Goal: Use online tool/utility: Utilize a website feature to perform a specific function

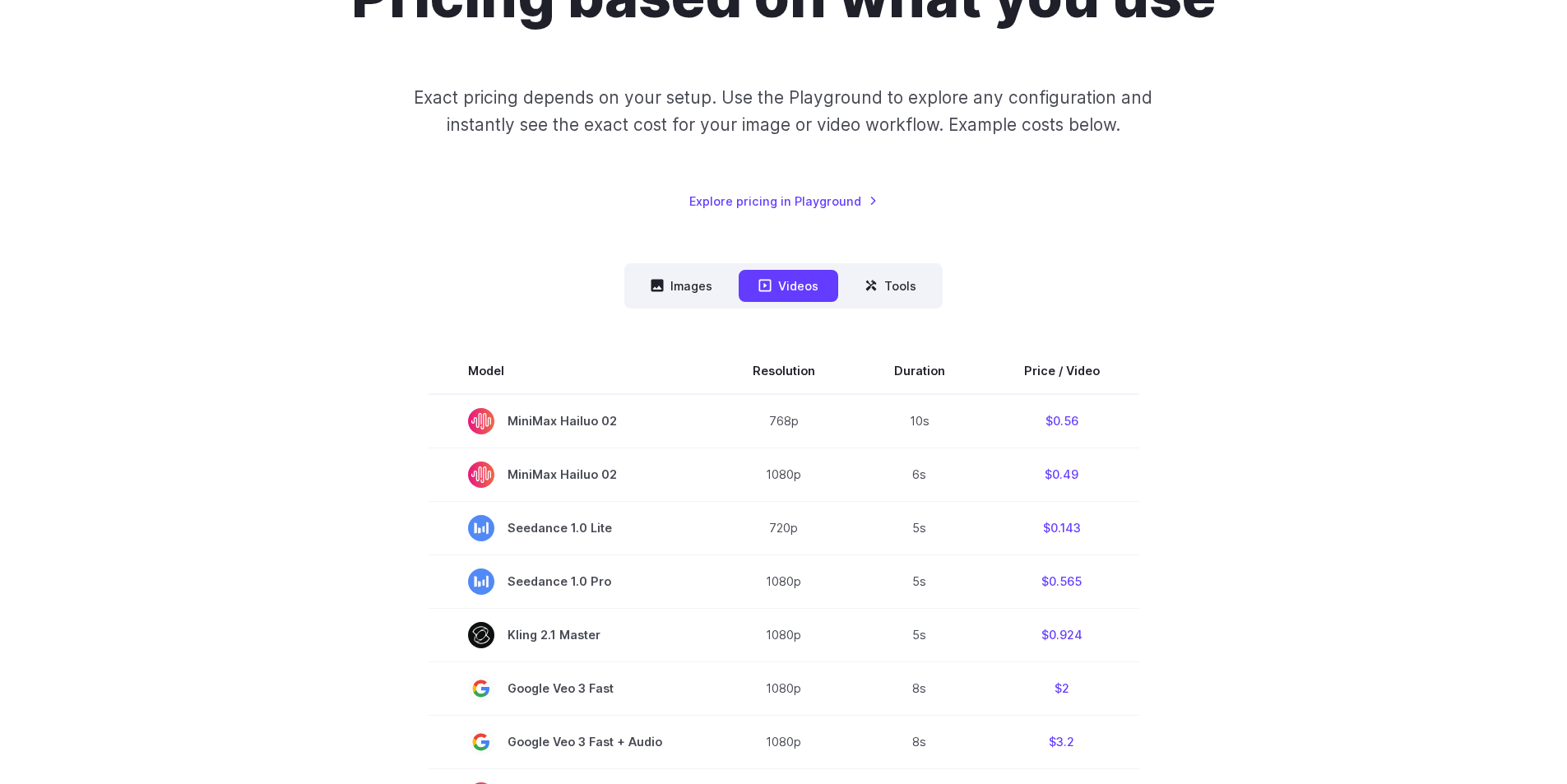
scroll to position [247, 0]
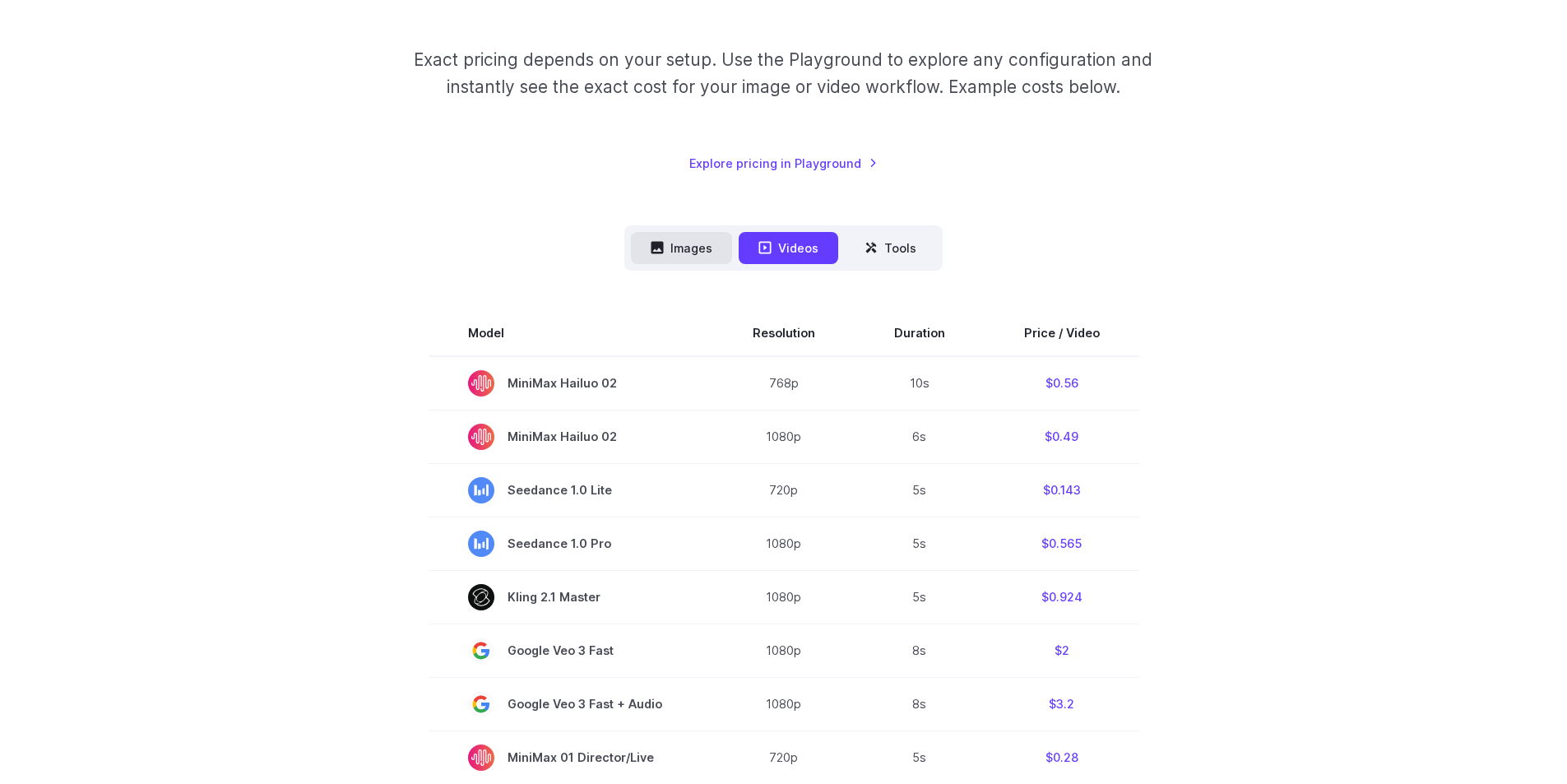
click at [693, 255] on button "Images" at bounding box center [681, 248] width 101 height 32
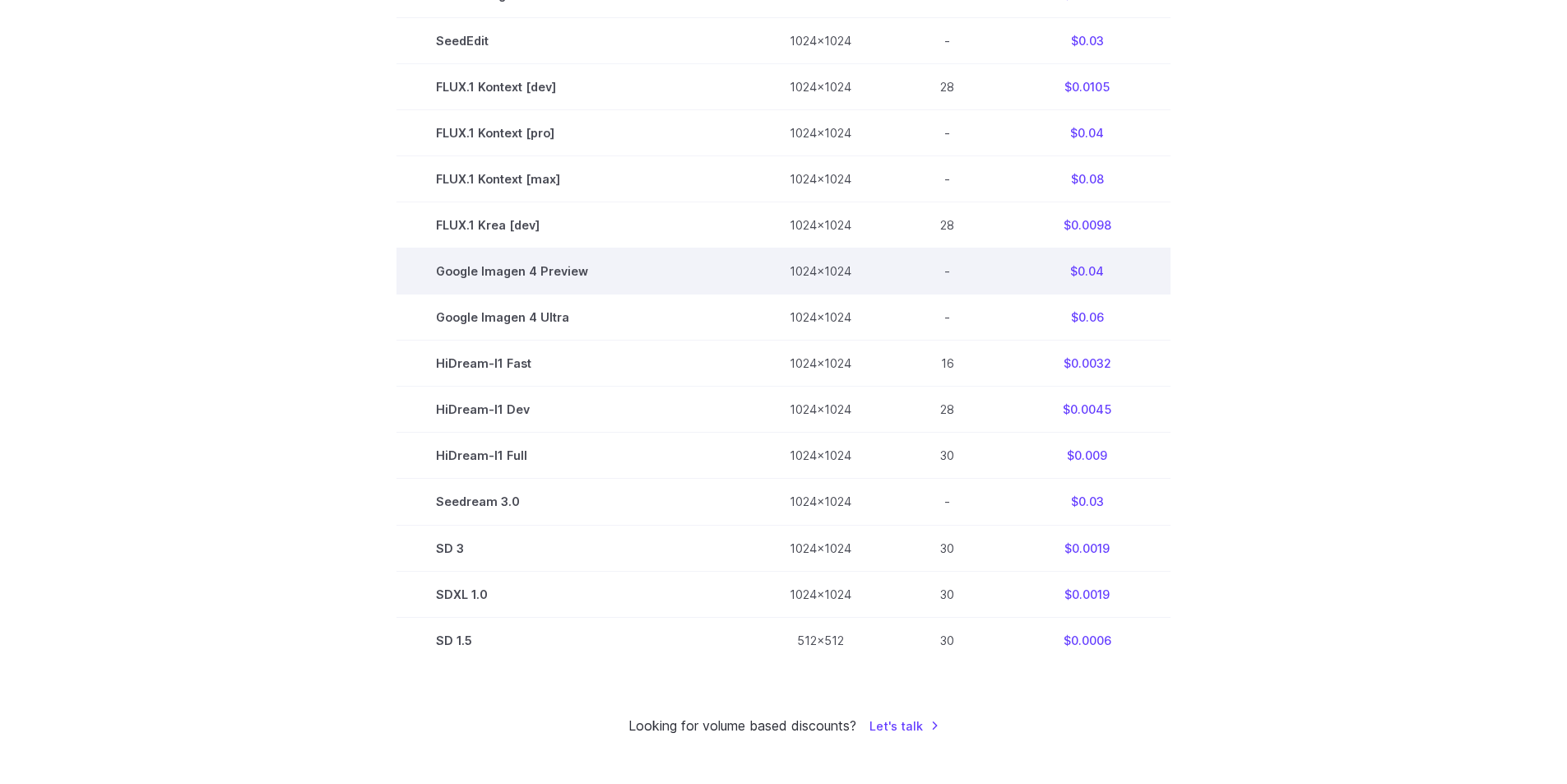
scroll to position [822, 0]
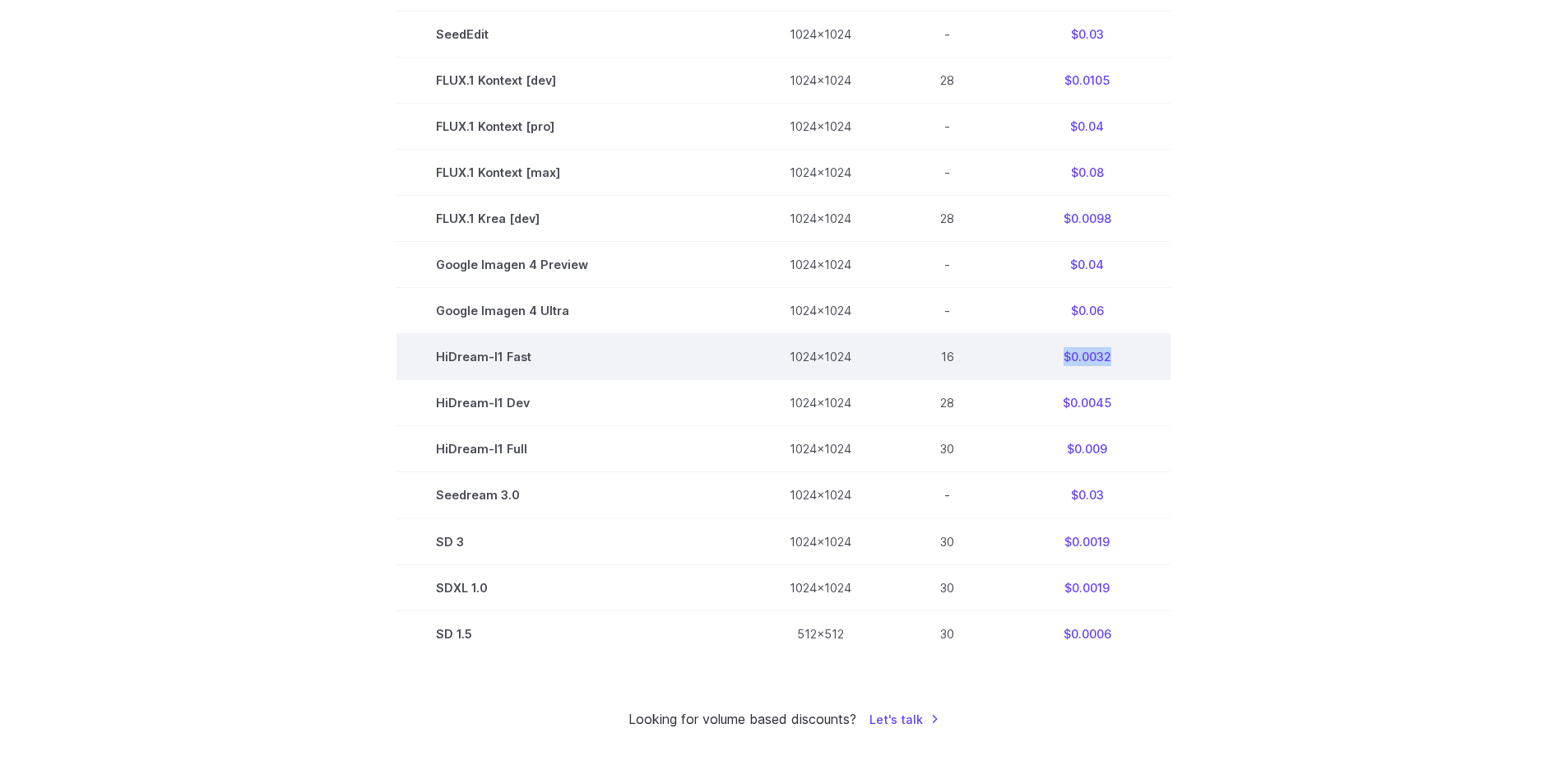
drag, startPoint x: 1048, startPoint y: 356, endPoint x: 1118, endPoint y: 354, distance: 70.0
click at [1118, 354] on td "$0.0032" at bounding box center [1087, 357] width 167 height 46
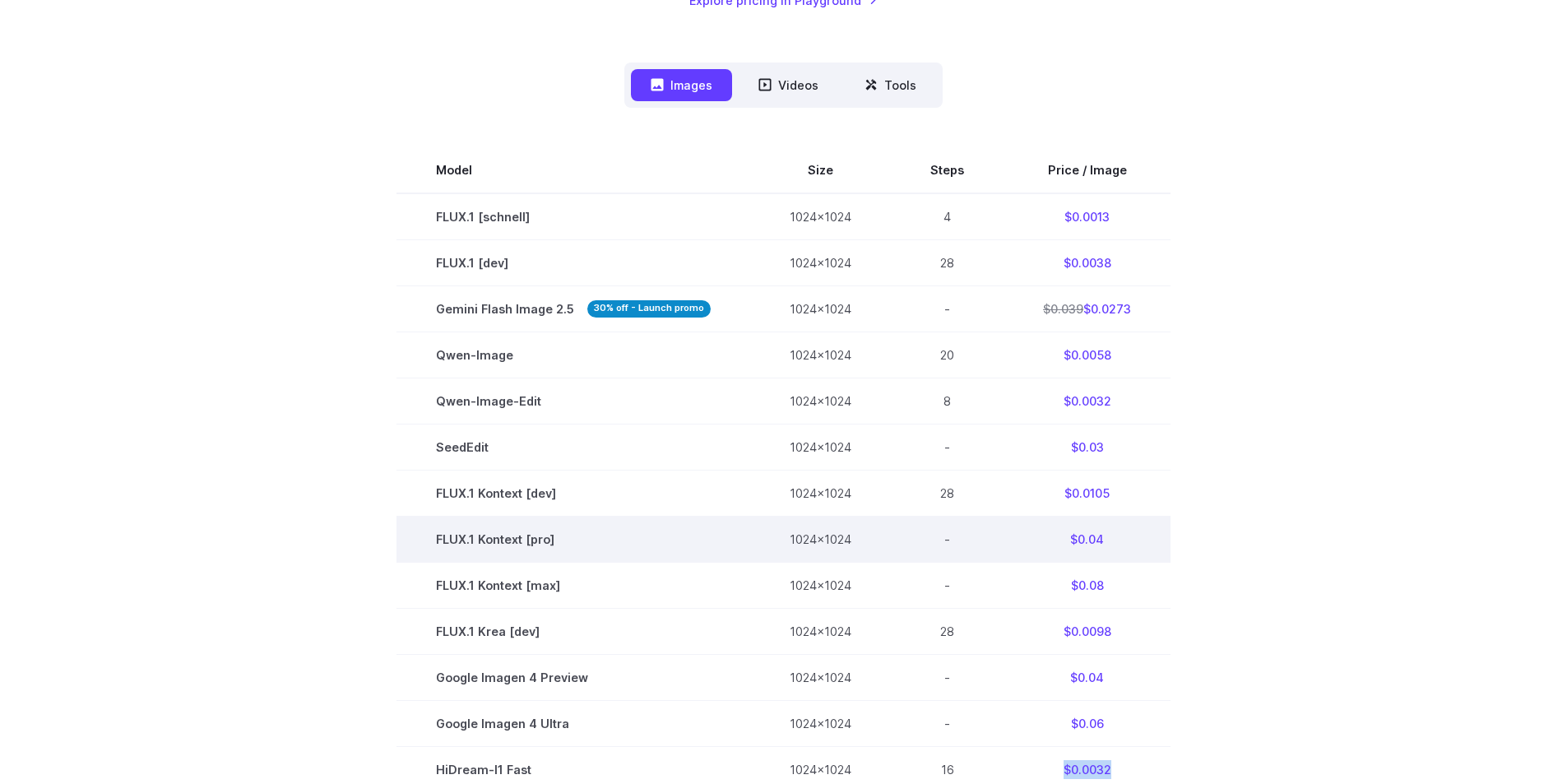
scroll to position [247, 0]
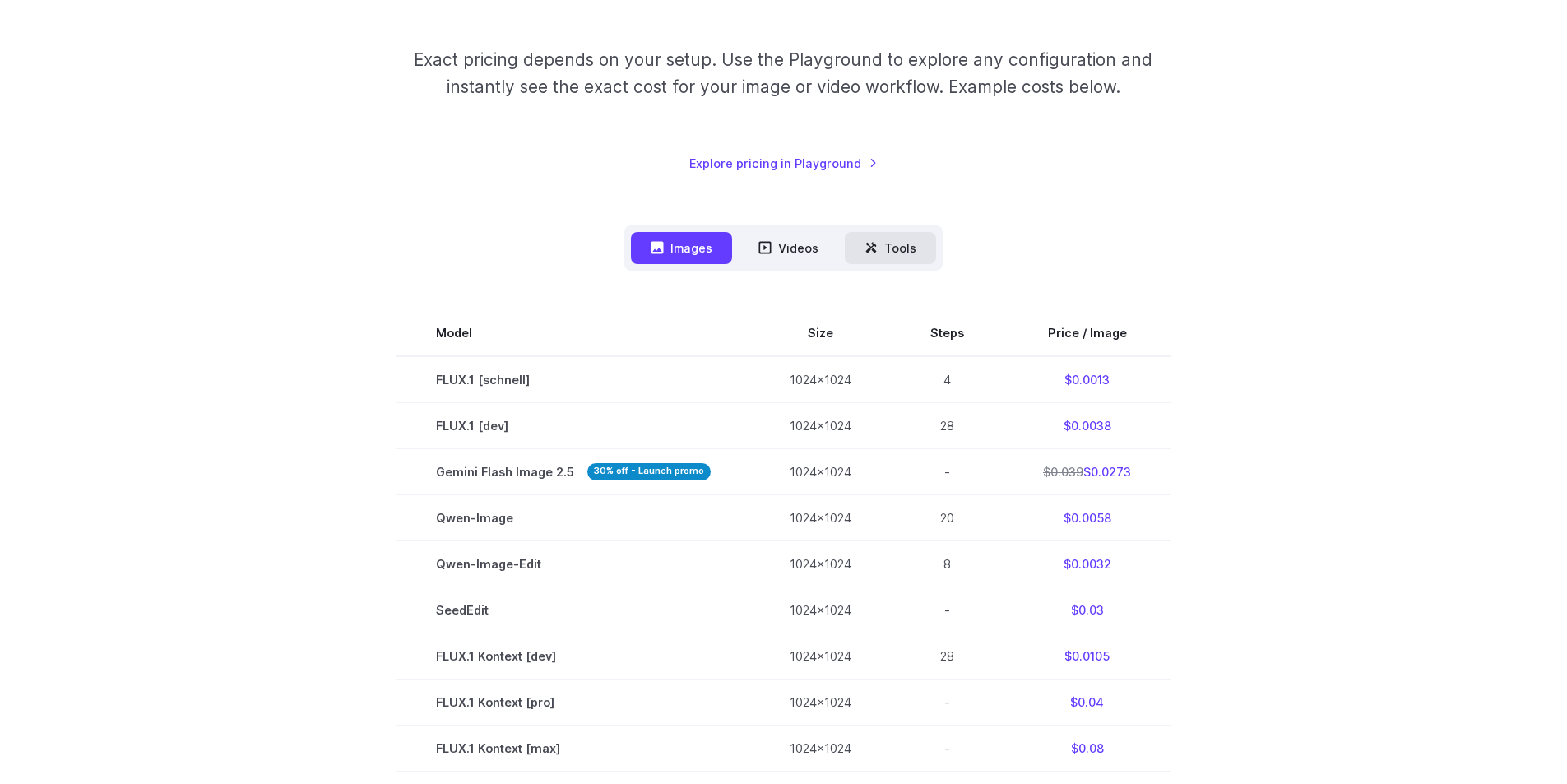
click at [899, 254] on button "Tools" at bounding box center [891, 248] width 91 height 32
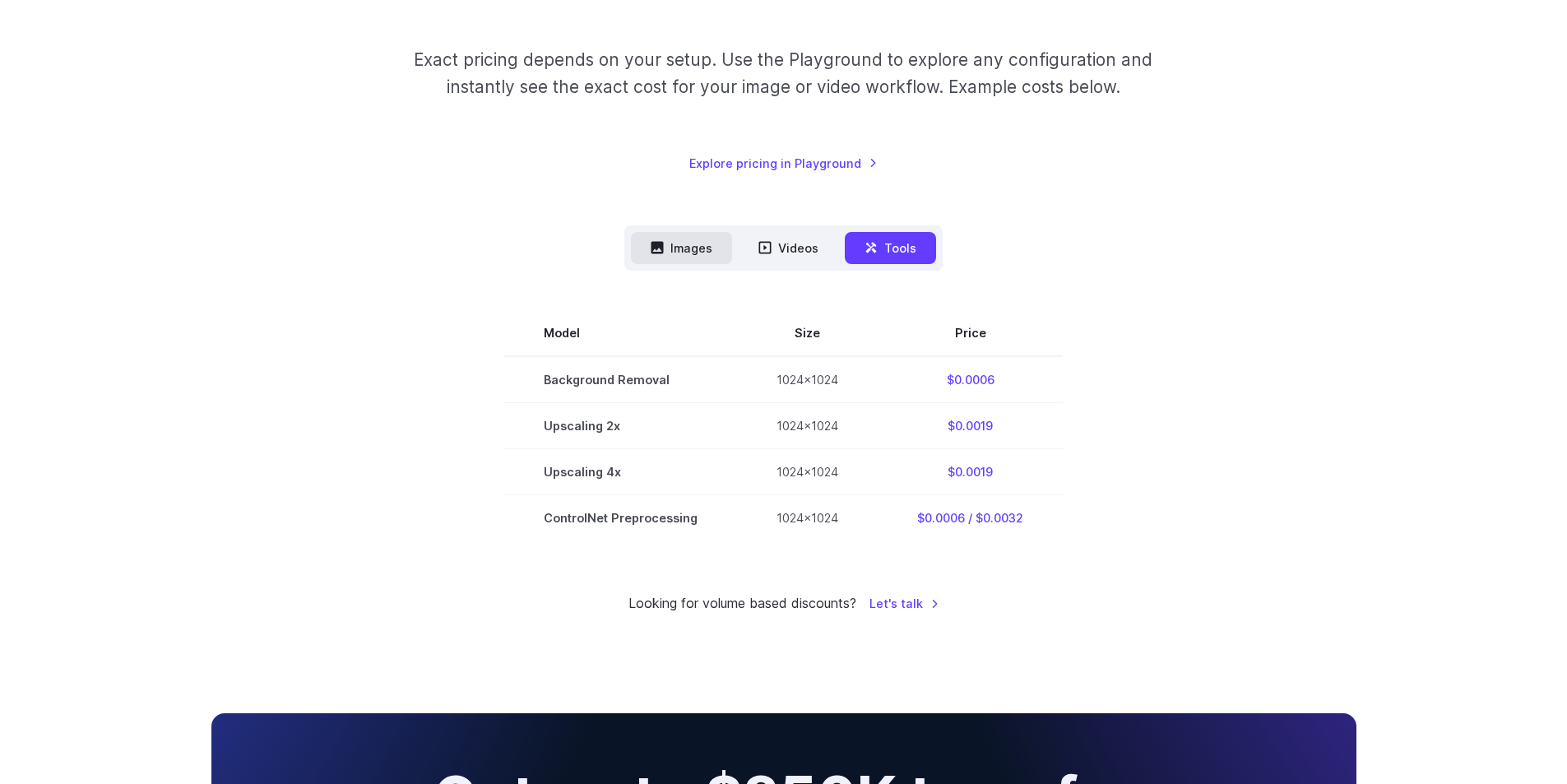
click at [692, 250] on button "Images" at bounding box center [681, 248] width 101 height 32
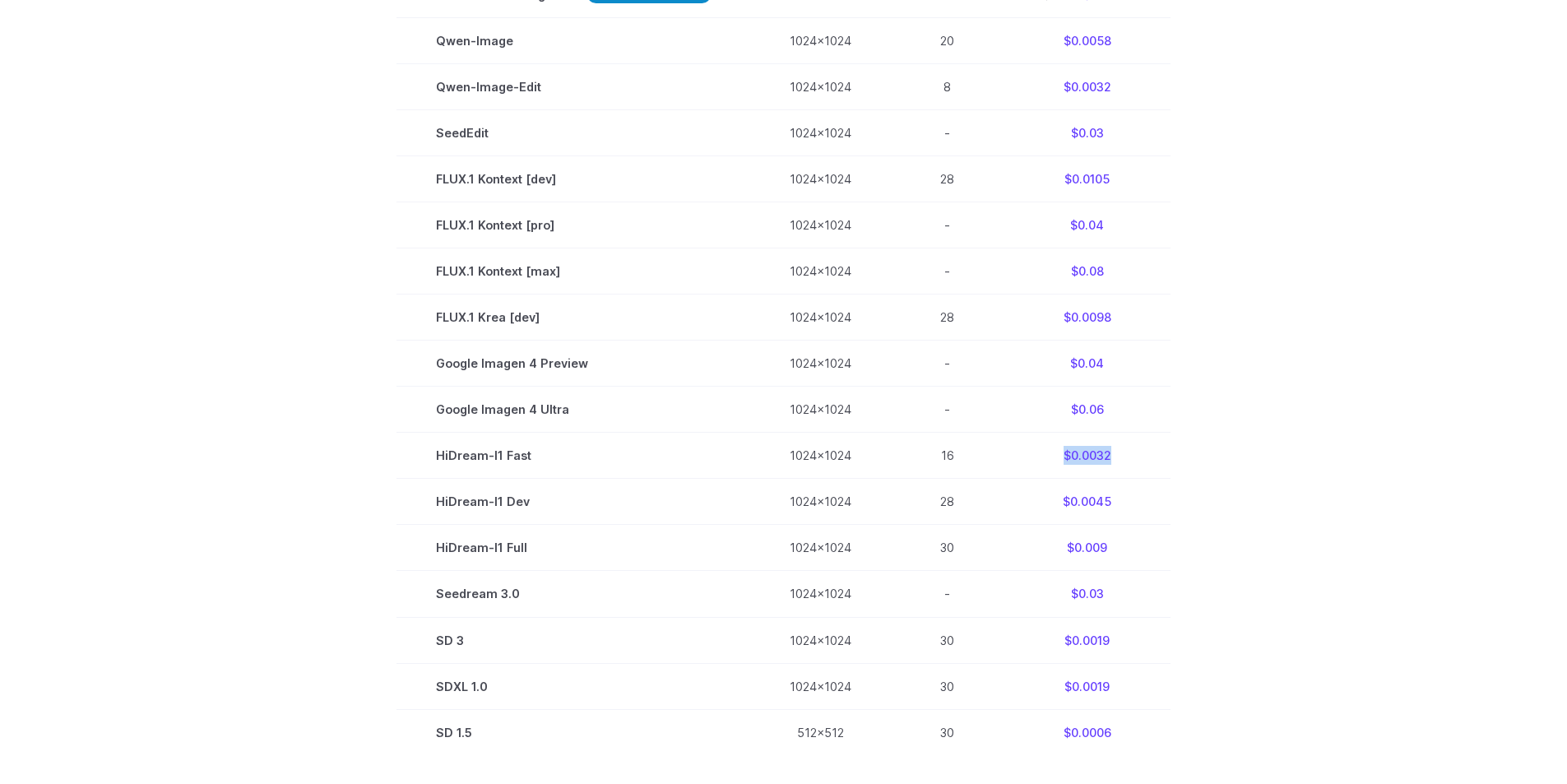
scroll to position [740, 0]
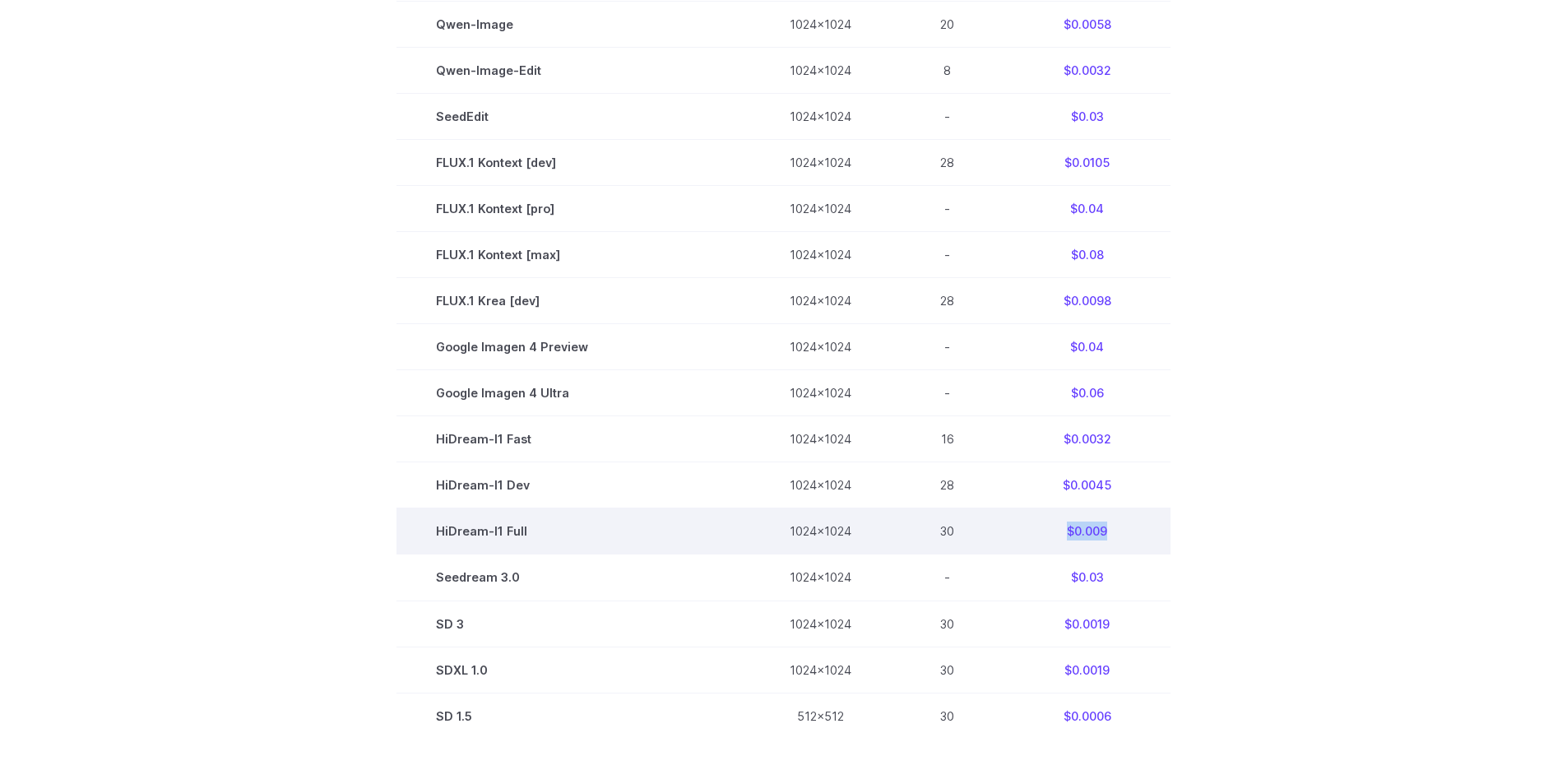
drag, startPoint x: 1059, startPoint y: 528, endPoint x: 1108, endPoint y: 527, distance: 49.0
click at [1108, 527] on td "$0.009" at bounding box center [1087, 532] width 167 height 46
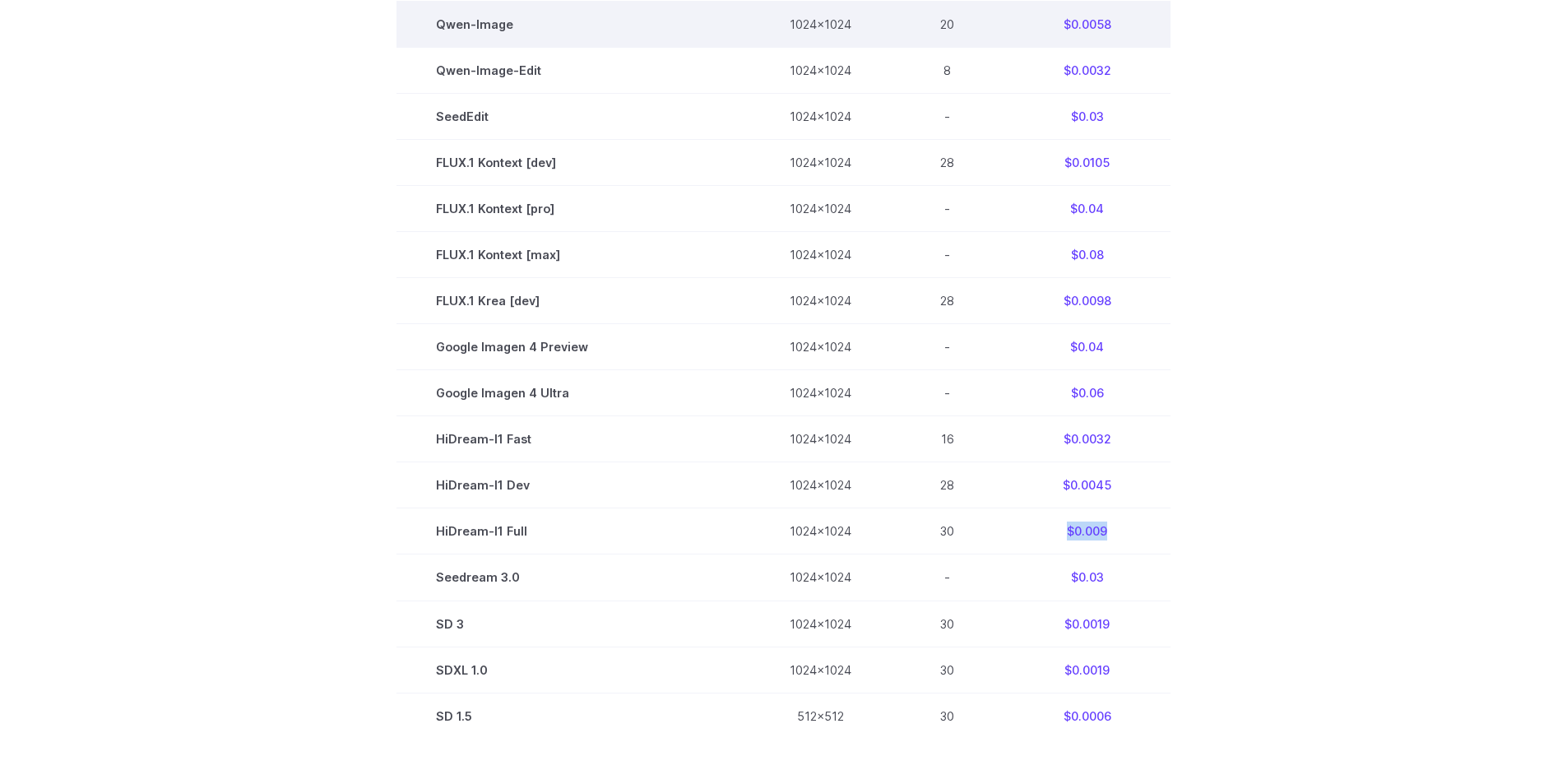
copy td "$0.009"
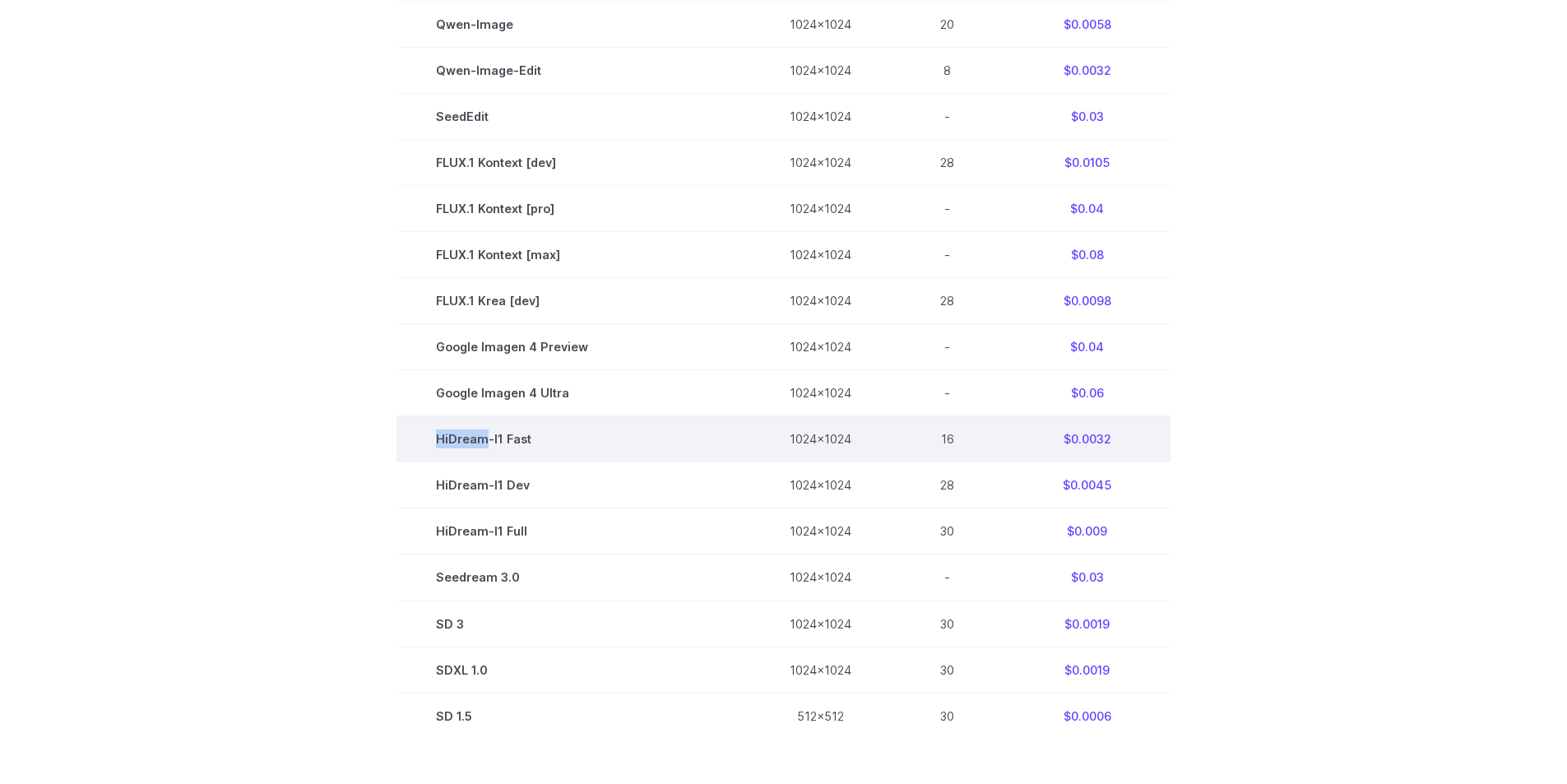
drag, startPoint x: 437, startPoint y: 442, endPoint x: 489, endPoint y: 444, distance: 52.0
click at [489, 444] on td "HiDream-I1 Fast" at bounding box center [573, 439] width 353 height 46
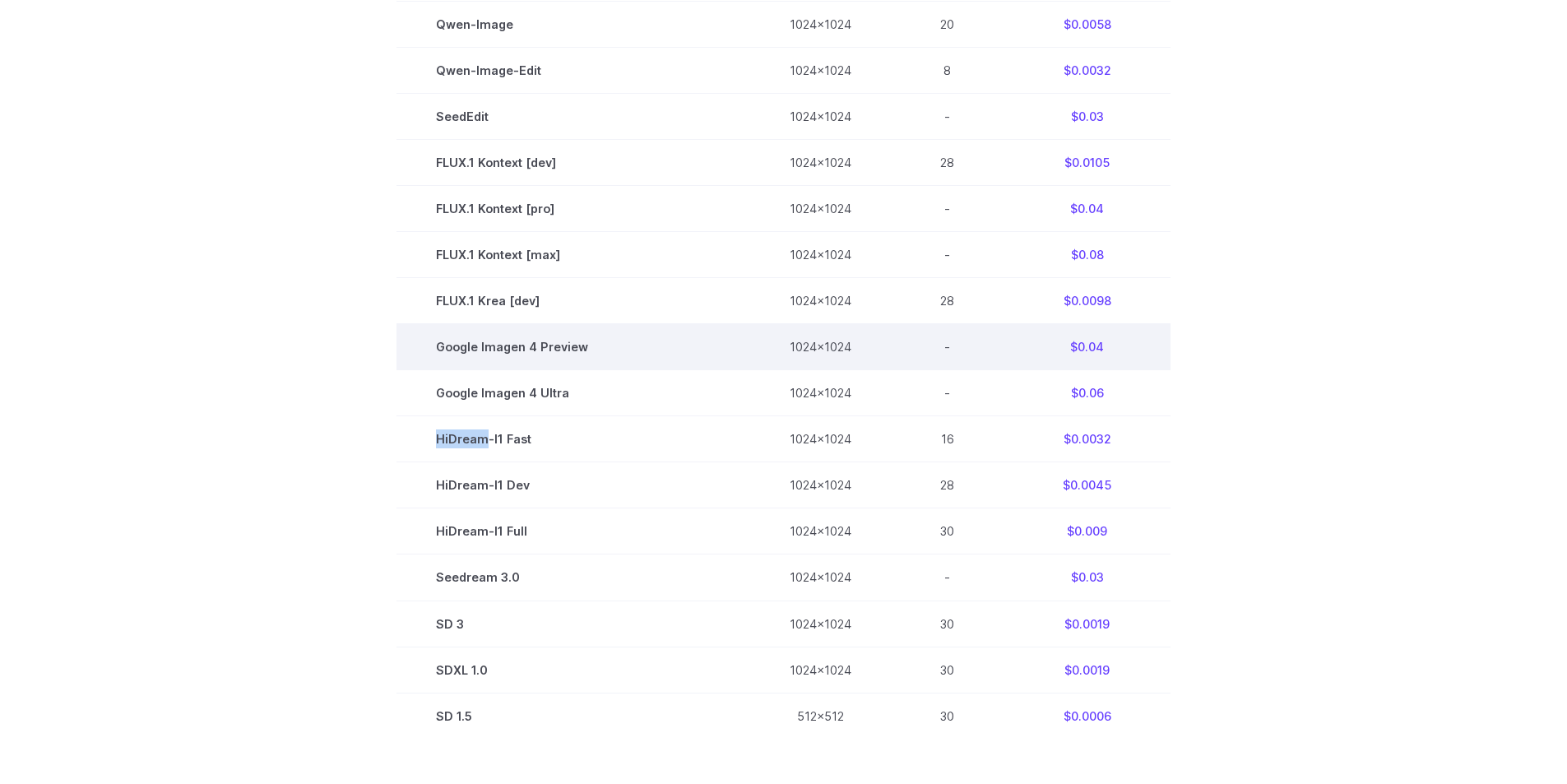
copy td "HiDream"
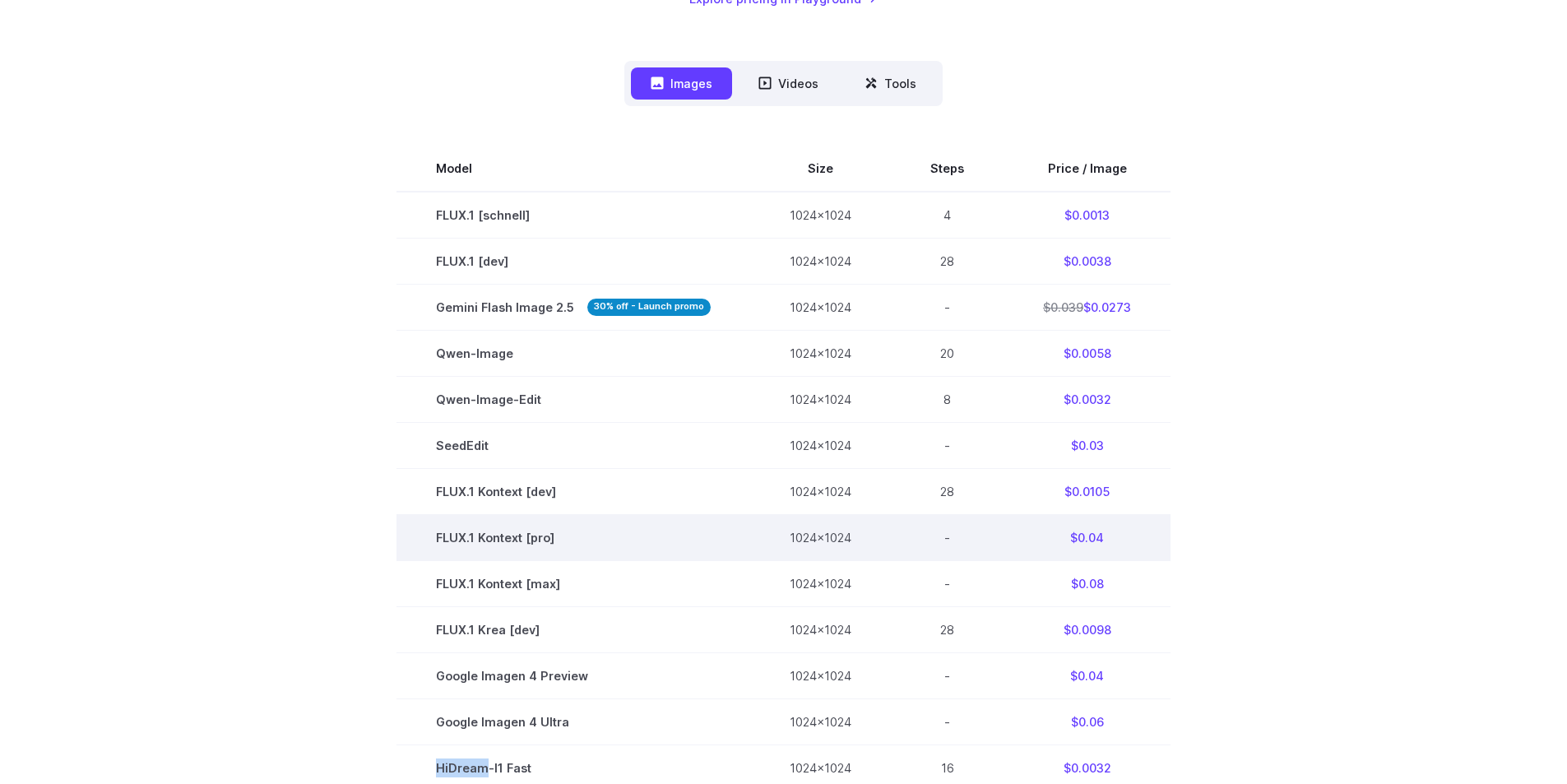
scroll to position [329, 0]
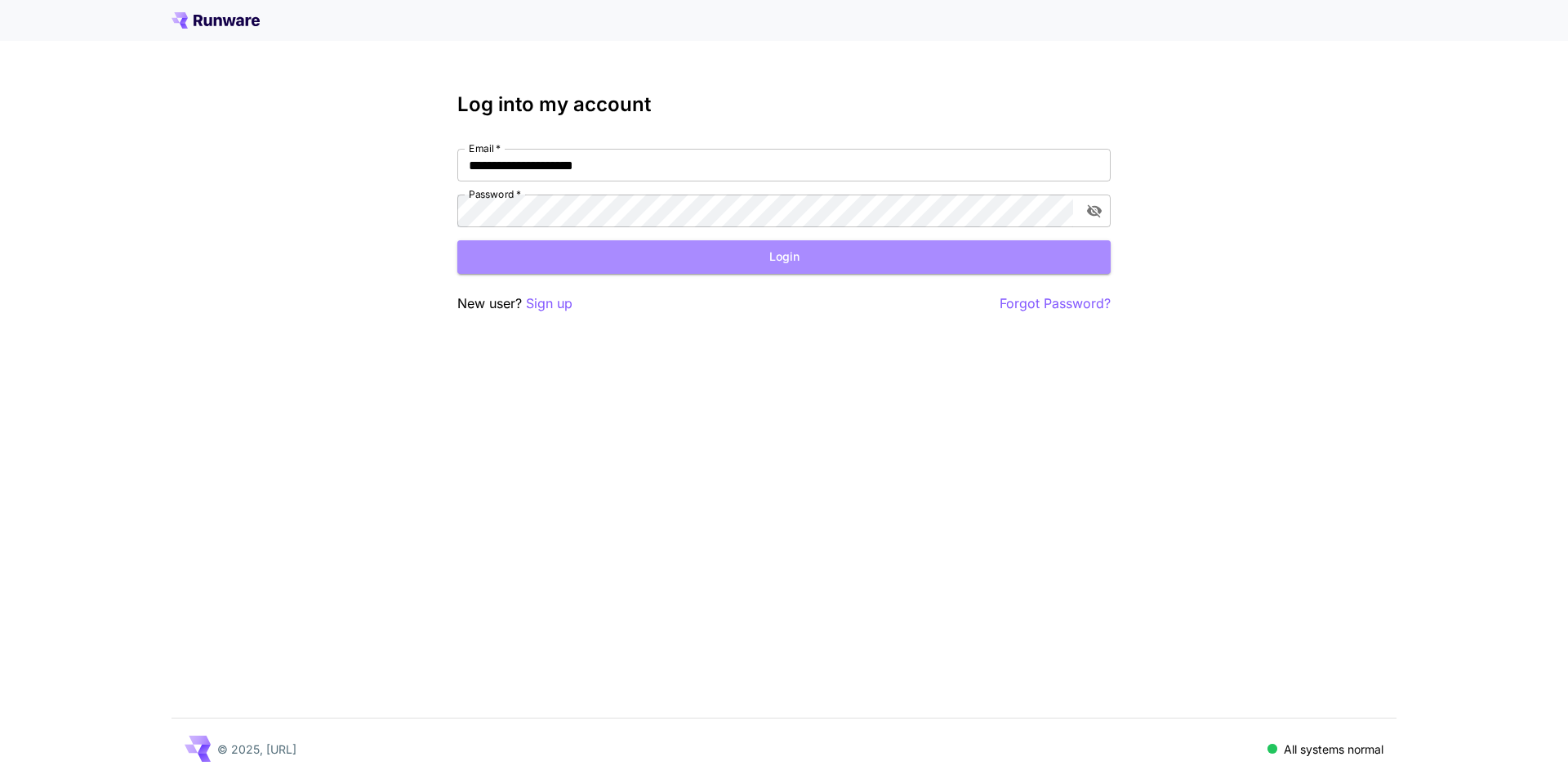
click at [751, 258] on button "Login" at bounding box center [784, 257] width 654 height 34
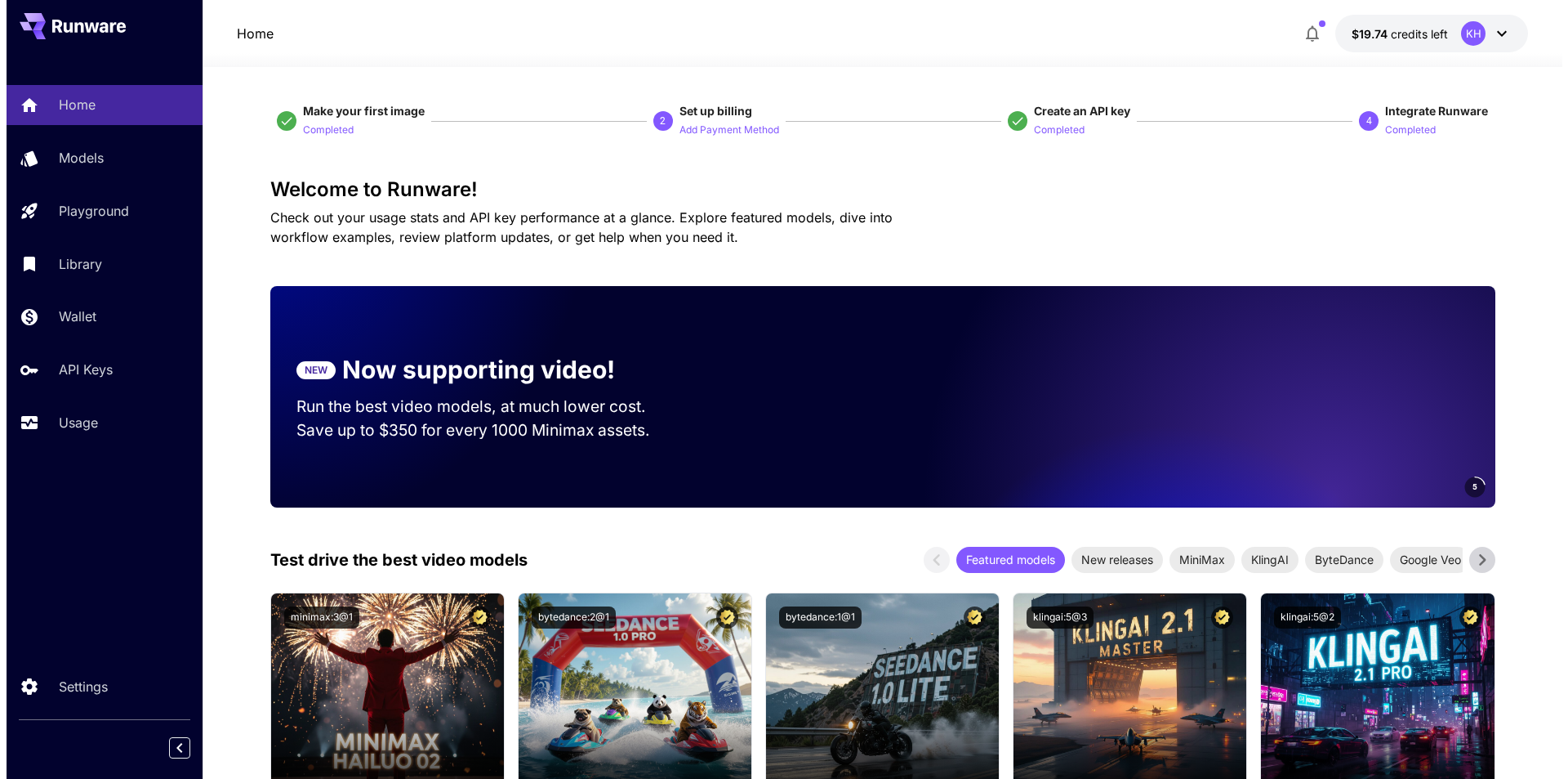
scroll to position [245, 0]
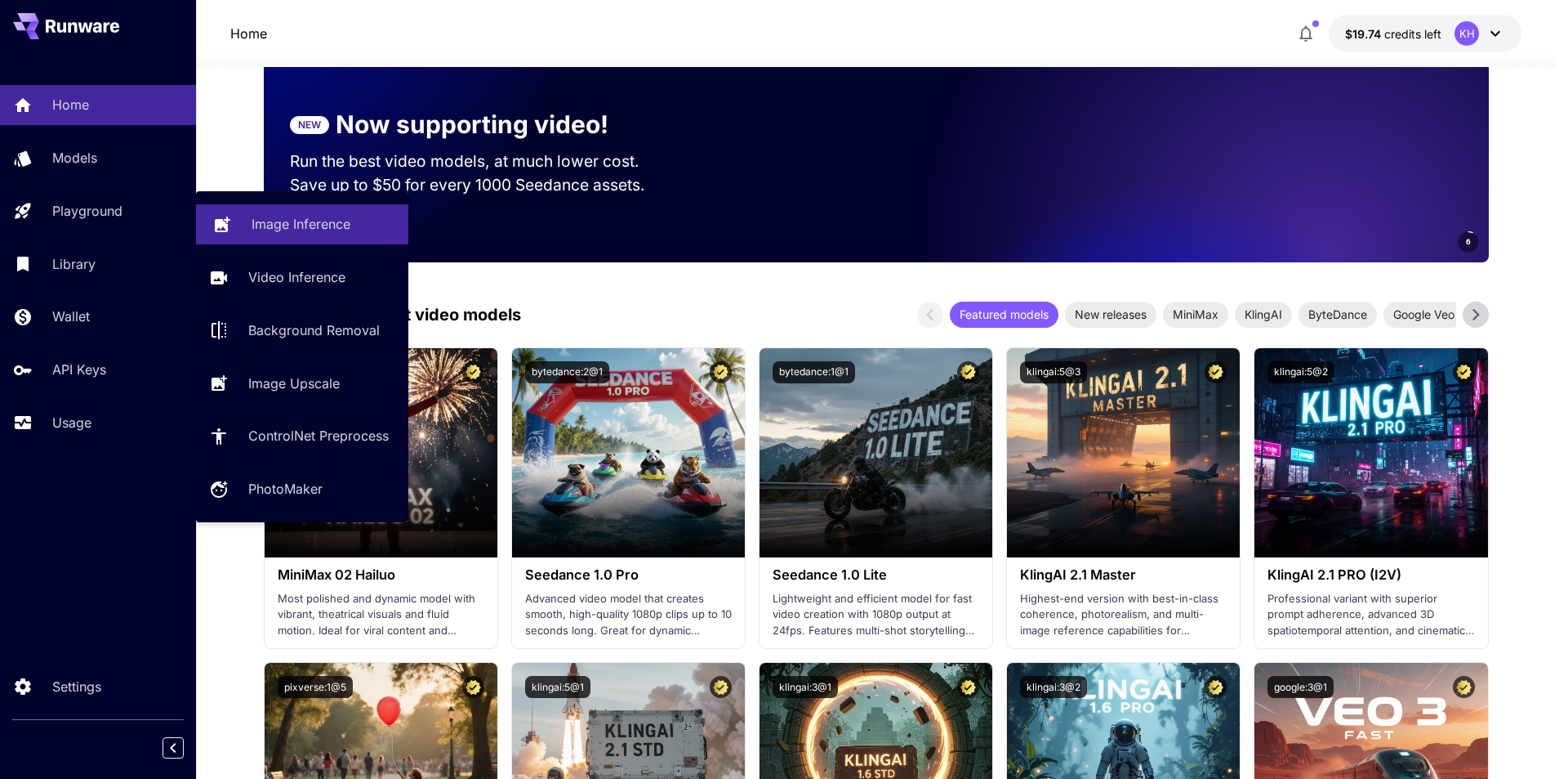
click at [299, 227] on p "Image Inference" at bounding box center [301, 224] width 99 height 19
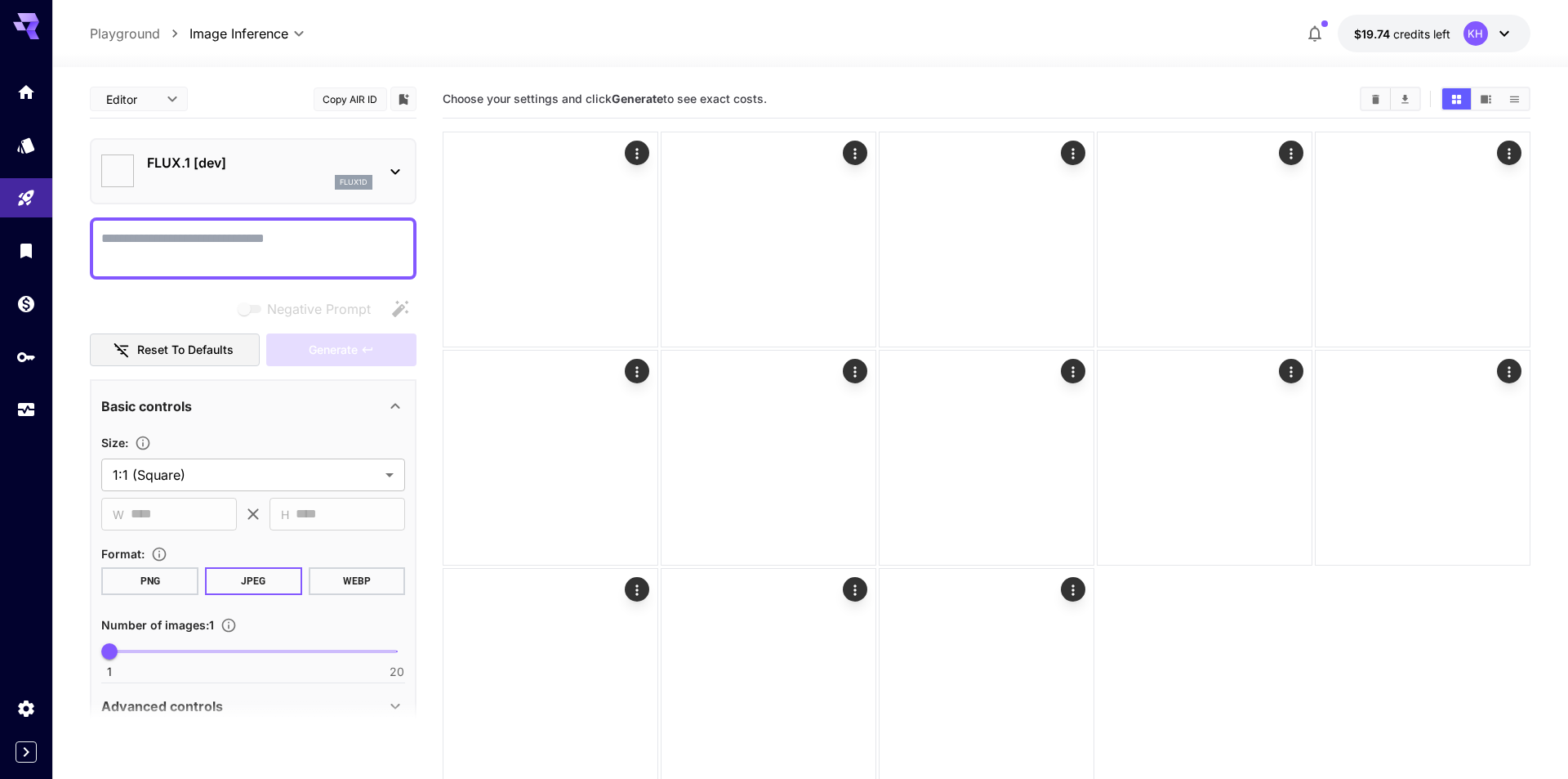
type input "**********"
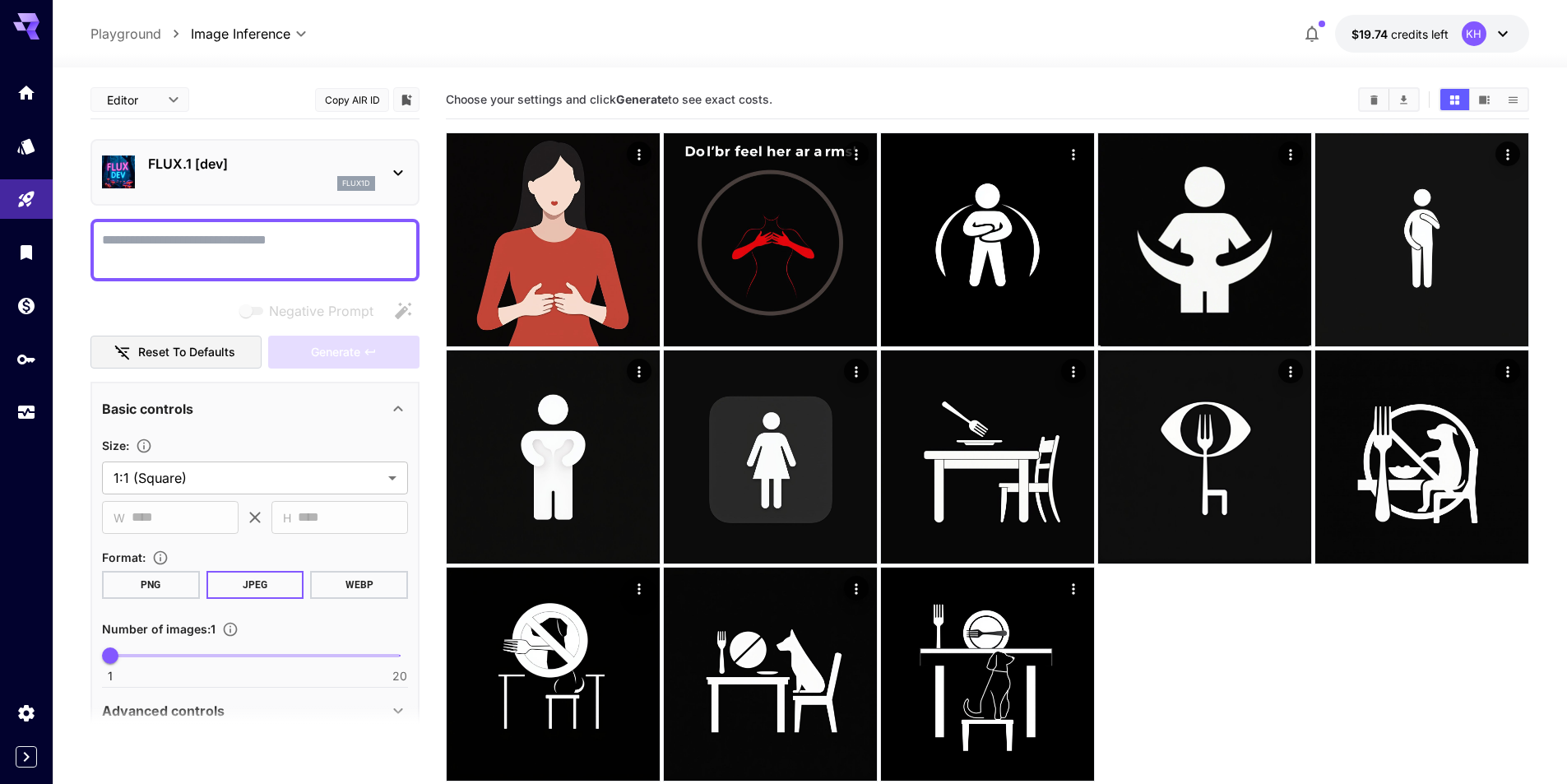
click at [235, 241] on textarea "Negative Prompt" at bounding box center [254, 250] width 306 height 39
type textarea "******"
click at [192, 256] on textarea "Negative Prompt" at bounding box center [254, 250] width 306 height 39
paste textarea "**********"
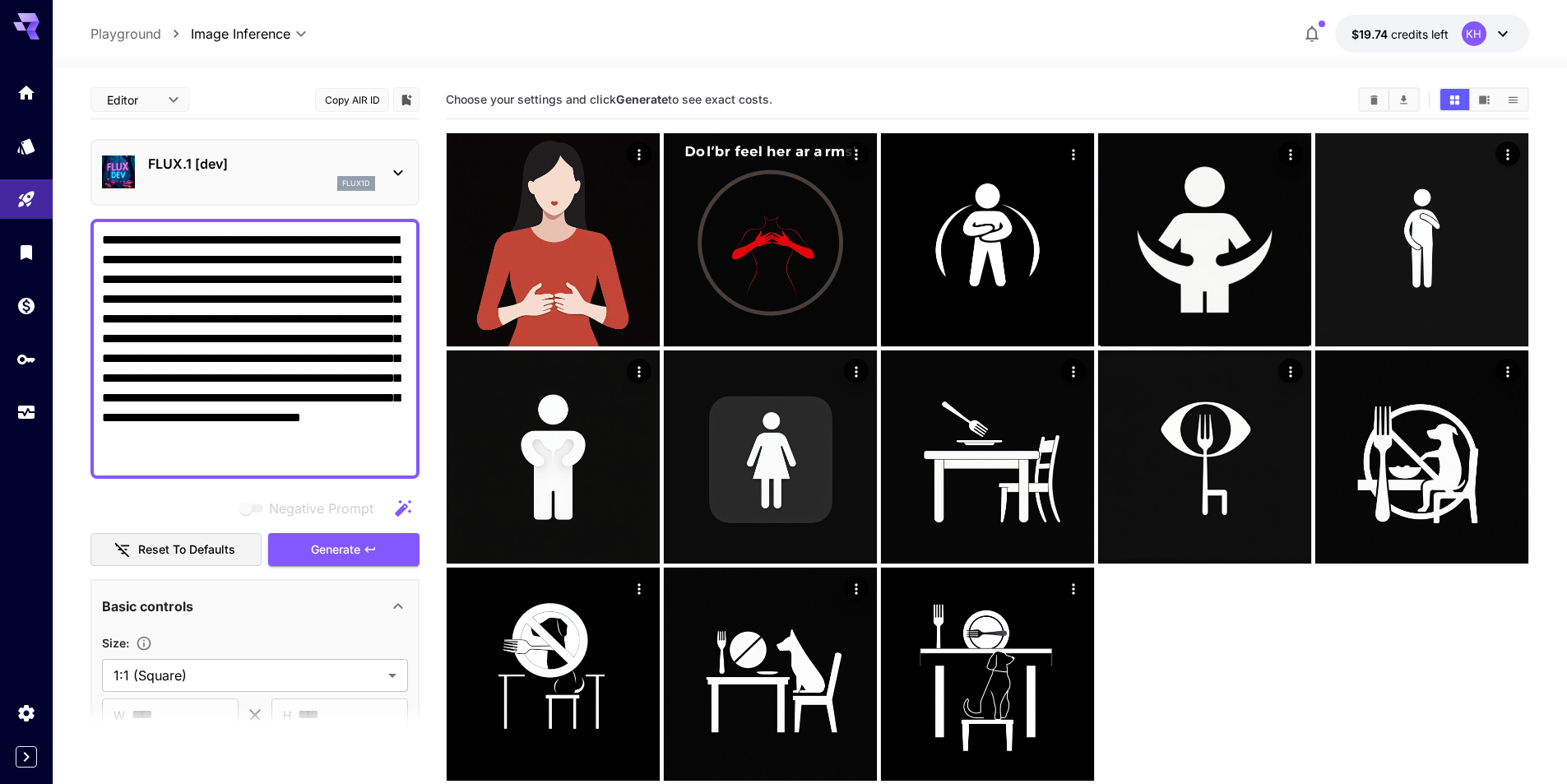
type textarea "**********"
click at [280, 170] on p "FLUX.1 [dev]" at bounding box center [261, 163] width 227 height 20
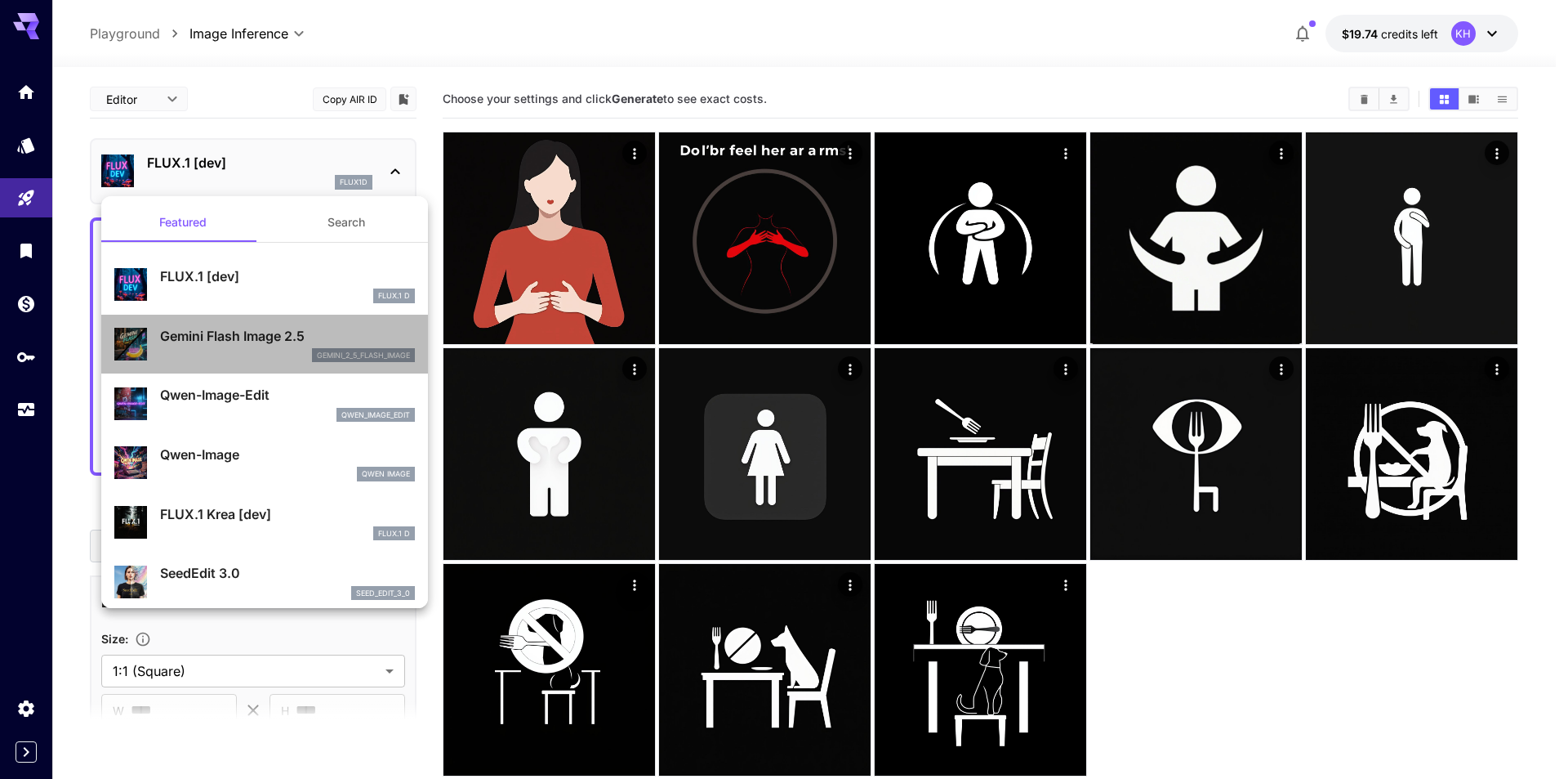
click at [265, 344] on p "Gemini Flash Image 2.5" at bounding box center [288, 336] width 255 height 19
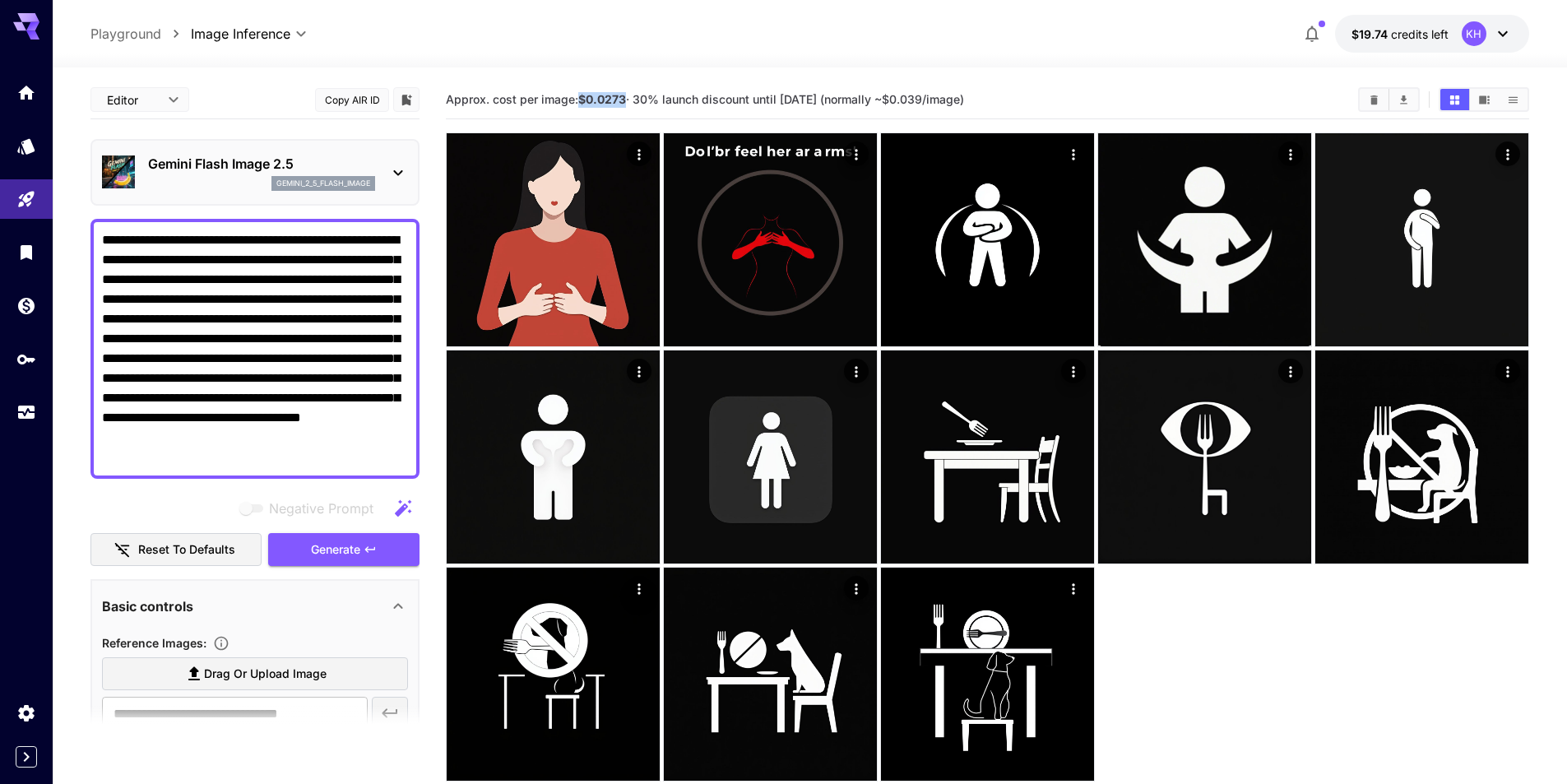
drag, startPoint x: 579, startPoint y: 98, endPoint x: 625, endPoint y: 97, distance: 46.0
click at [625, 97] on span "Approx. cost per image: $0.0273 · 30% launch discount until [DATE] (normally ~$…" at bounding box center [705, 99] width 518 height 14
click at [303, 167] on p "Gemini Flash Image 2.5" at bounding box center [261, 163] width 227 height 20
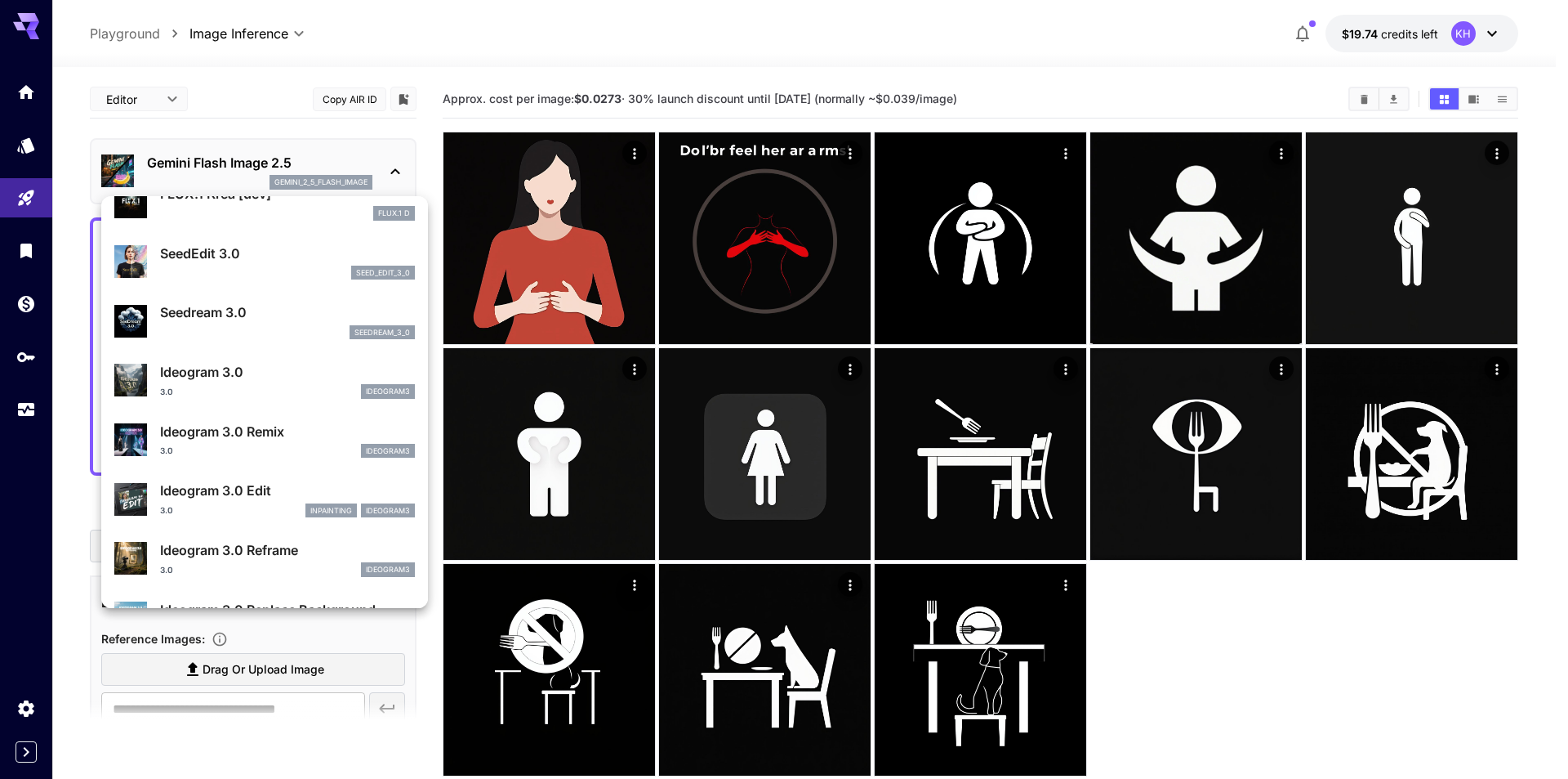
scroll to position [328, 0]
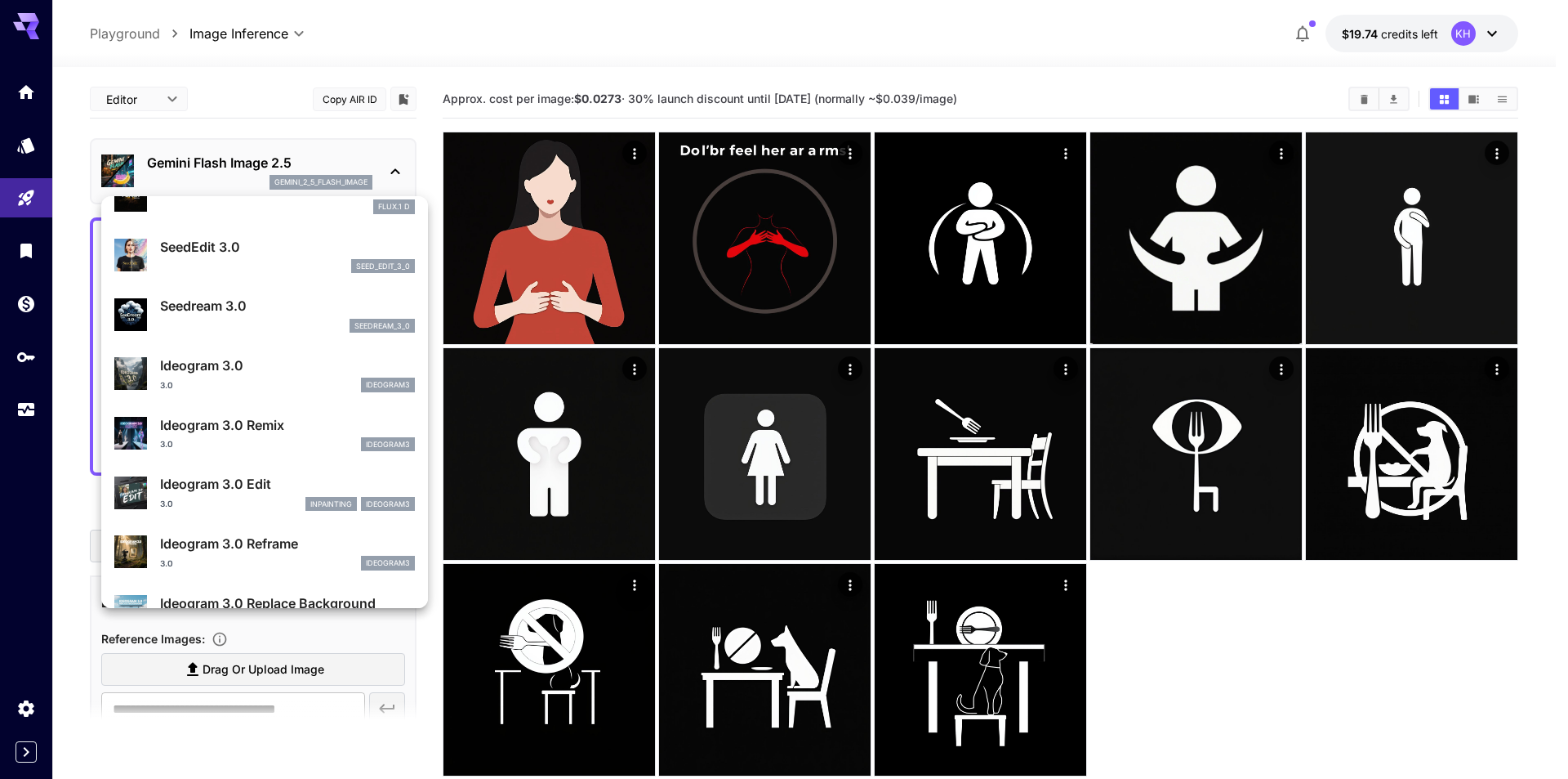
click at [283, 380] on div "3.0 ideogram3" at bounding box center [288, 385] width 255 height 15
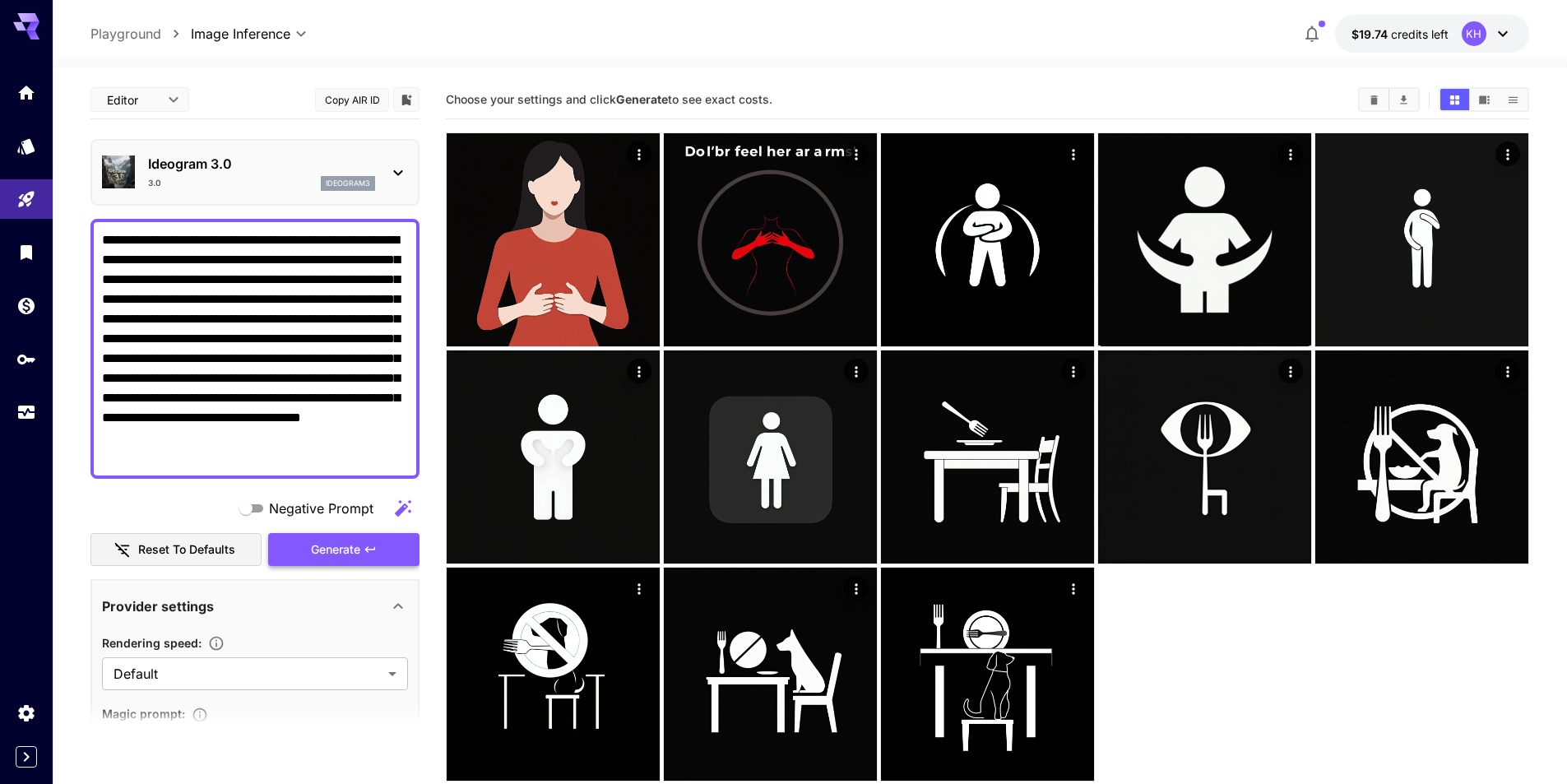
click at [363, 557] on button "Generate" at bounding box center [344, 549] width 152 height 34
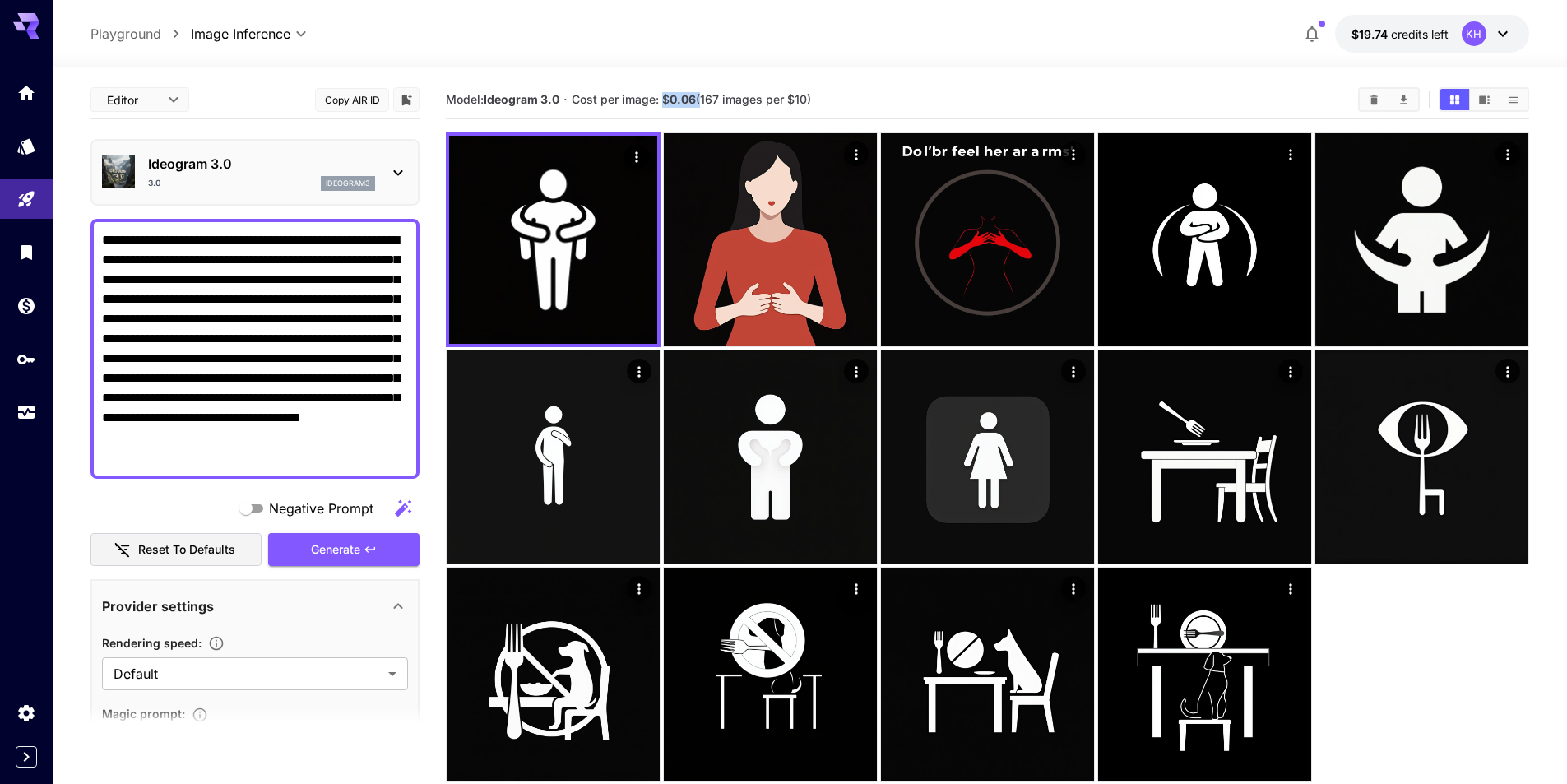
drag, startPoint x: 665, startPoint y: 99, endPoint x: 699, endPoint y: 98, distance: 34.0
click at [699, 98] on span "Cost per image: $ 0.06 (167 images per $10)" at bounding box center [692, 99] width 239 height 14
click at [311, 177] on div "3.0 ideogram3" at bounding box center [261, 183] width 227 height 15
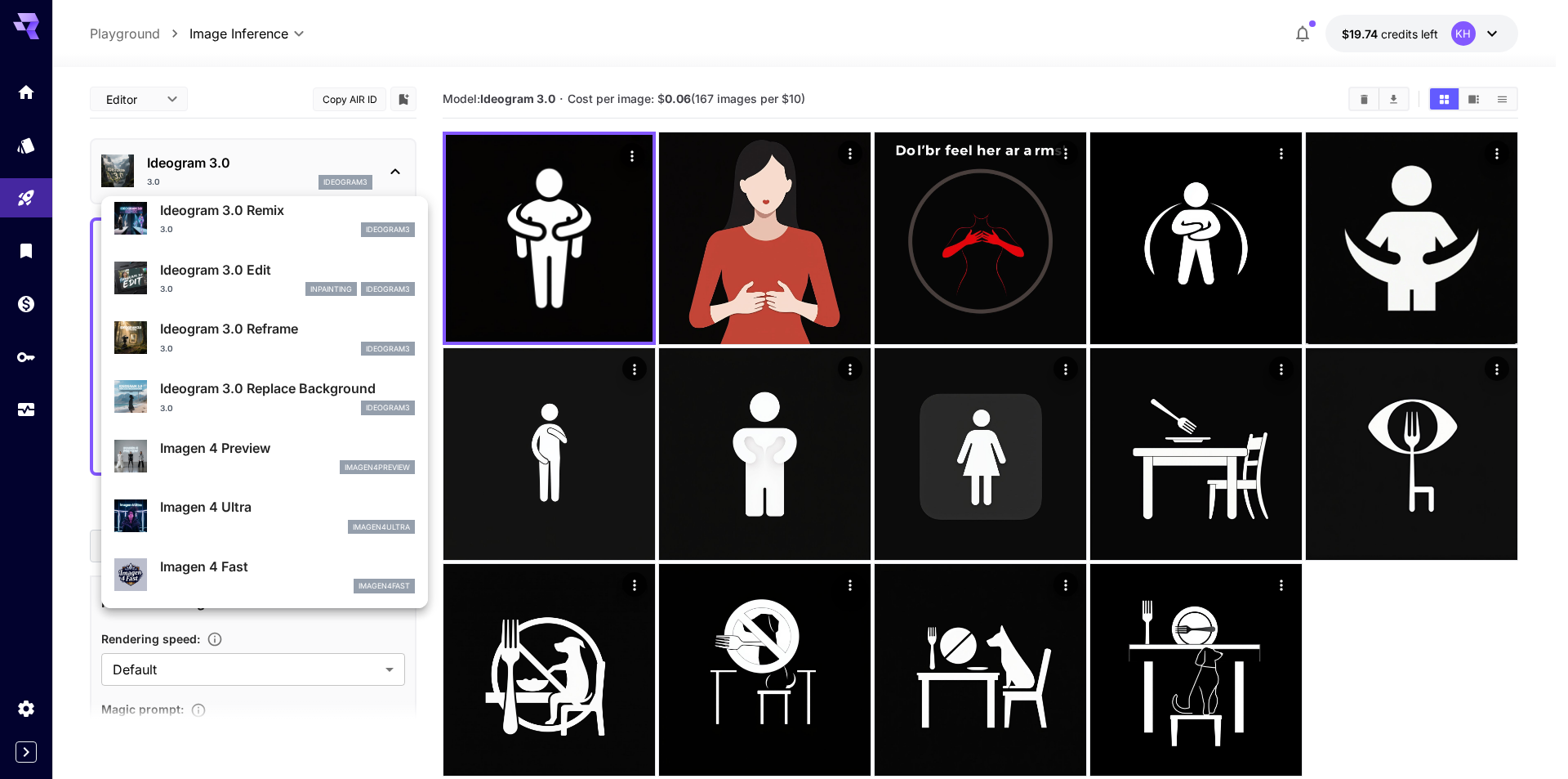
scroll to position [572, 0]
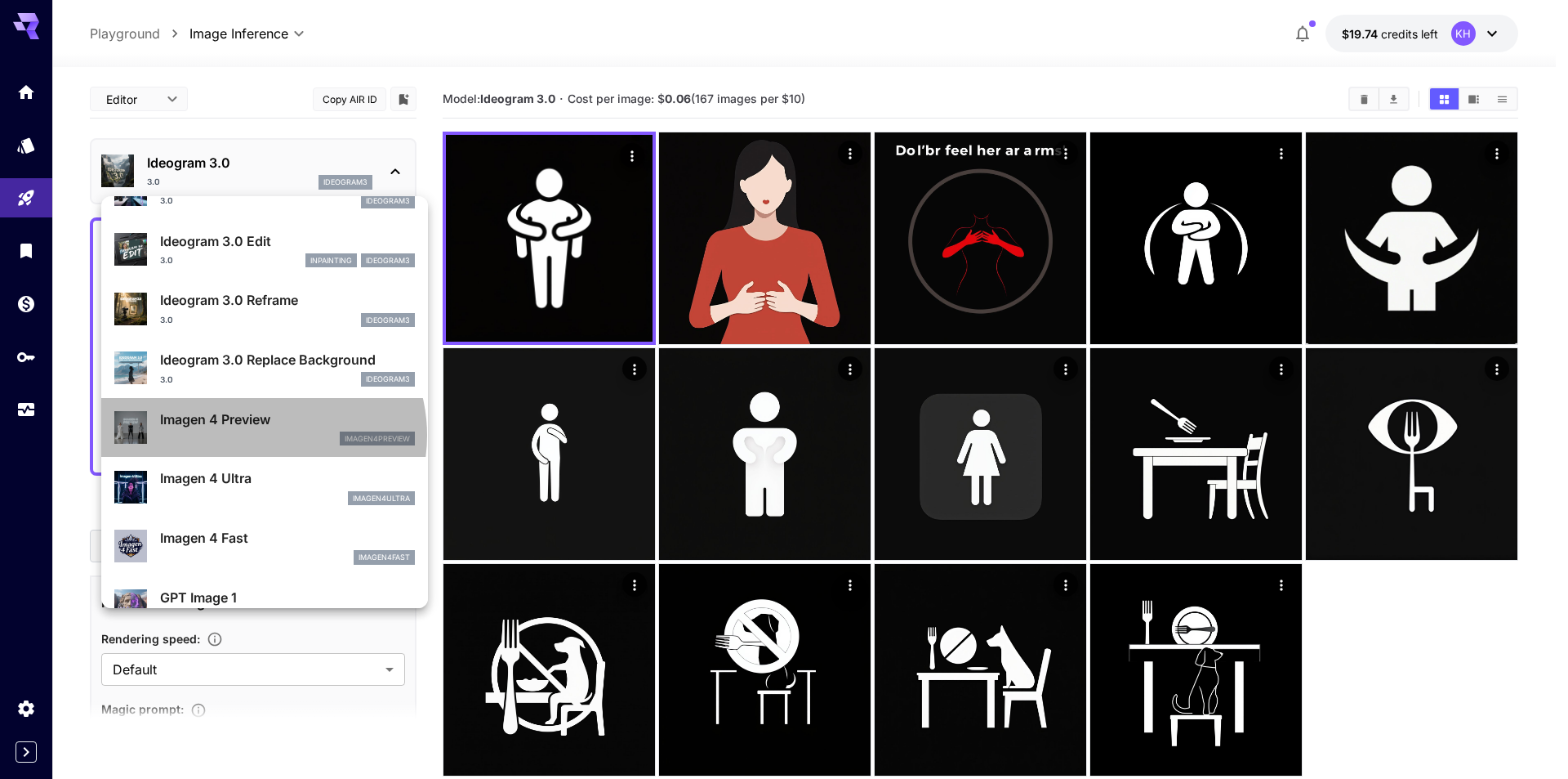
click at [261, 435] on div "imagen4preview" at bounding box center [288, 439] width 255 height 15
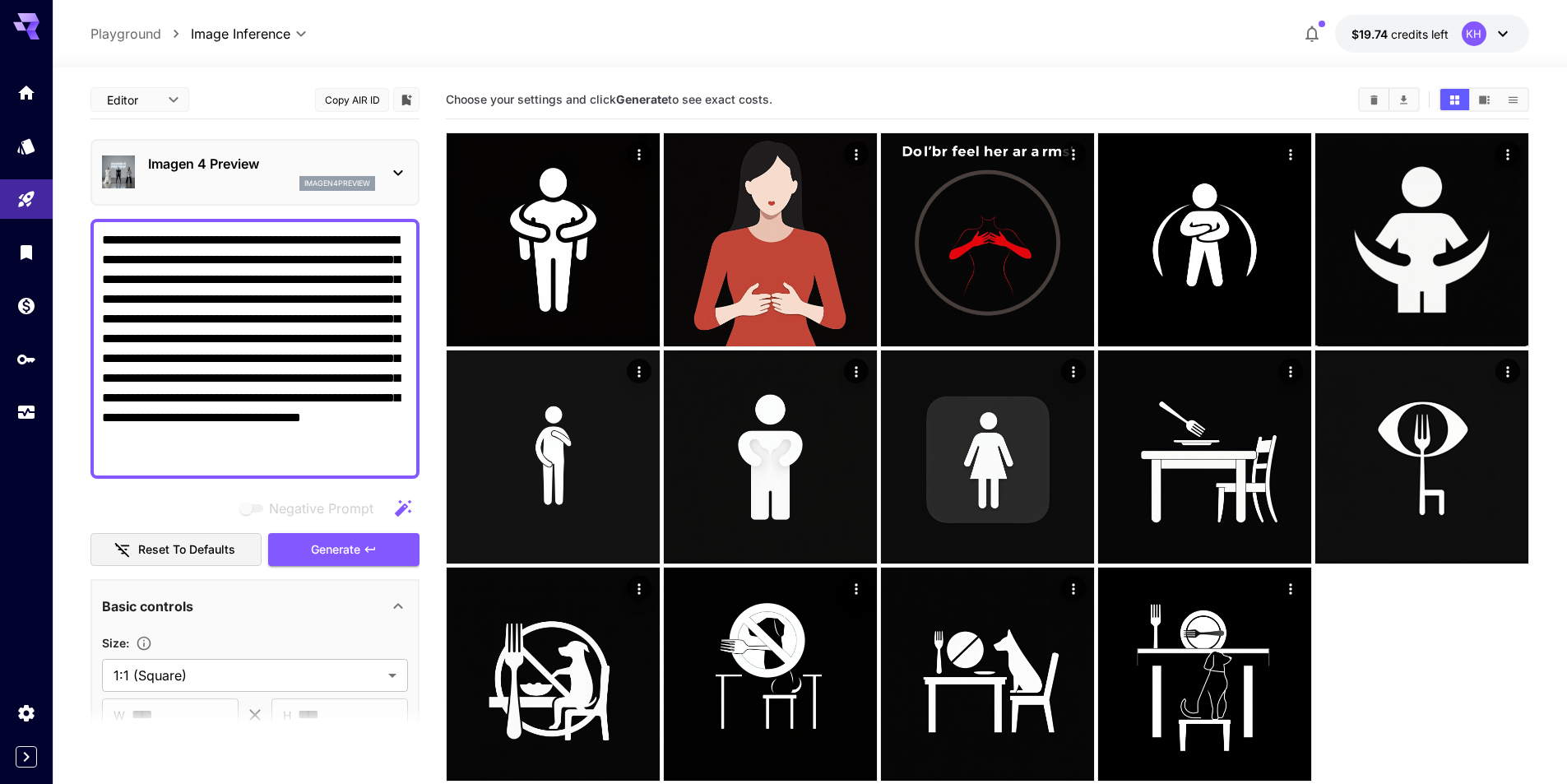
click at [273, 174] on div "Imagen 4 Preview imagen4preview" at bounding box center [261, 171] width 227 height 37
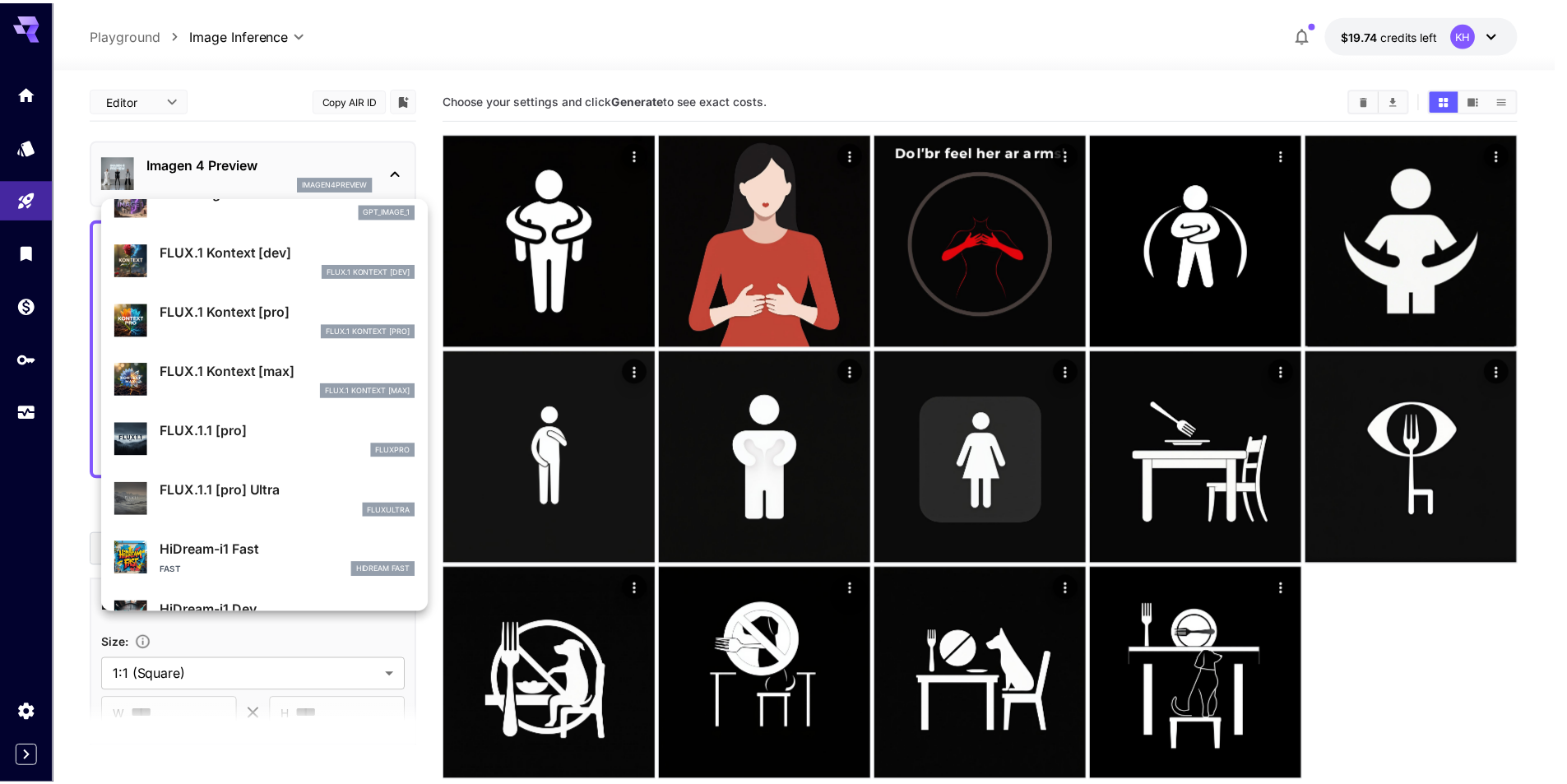
scroll to position [822, 0]
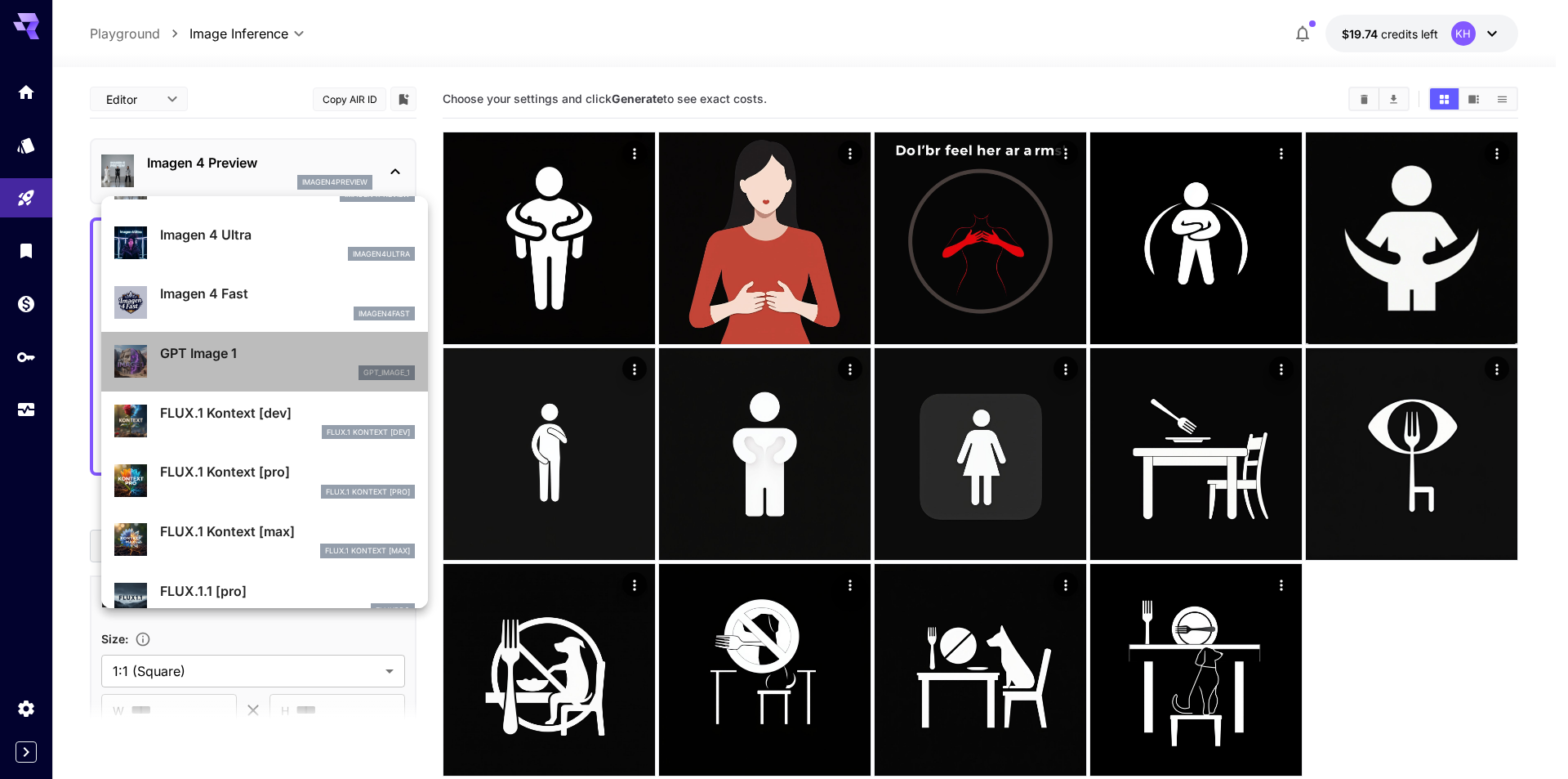
click at [276, 356] on p "GPT Image 1" at bounding box center [288, 353] width 255 height 19
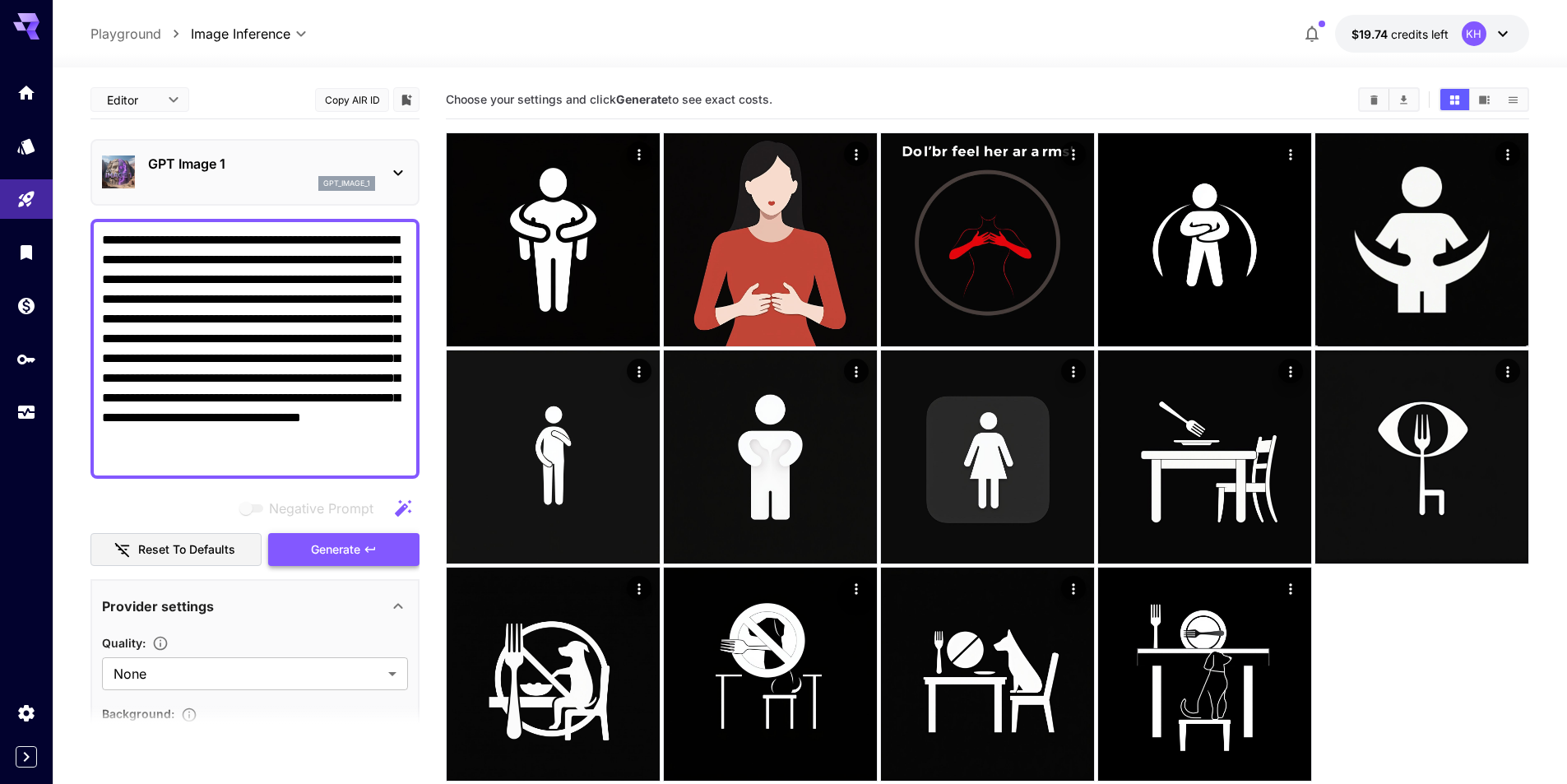
click at [334, 549] on span "Generate" at bounding box center [335, 549] width 49 height 21
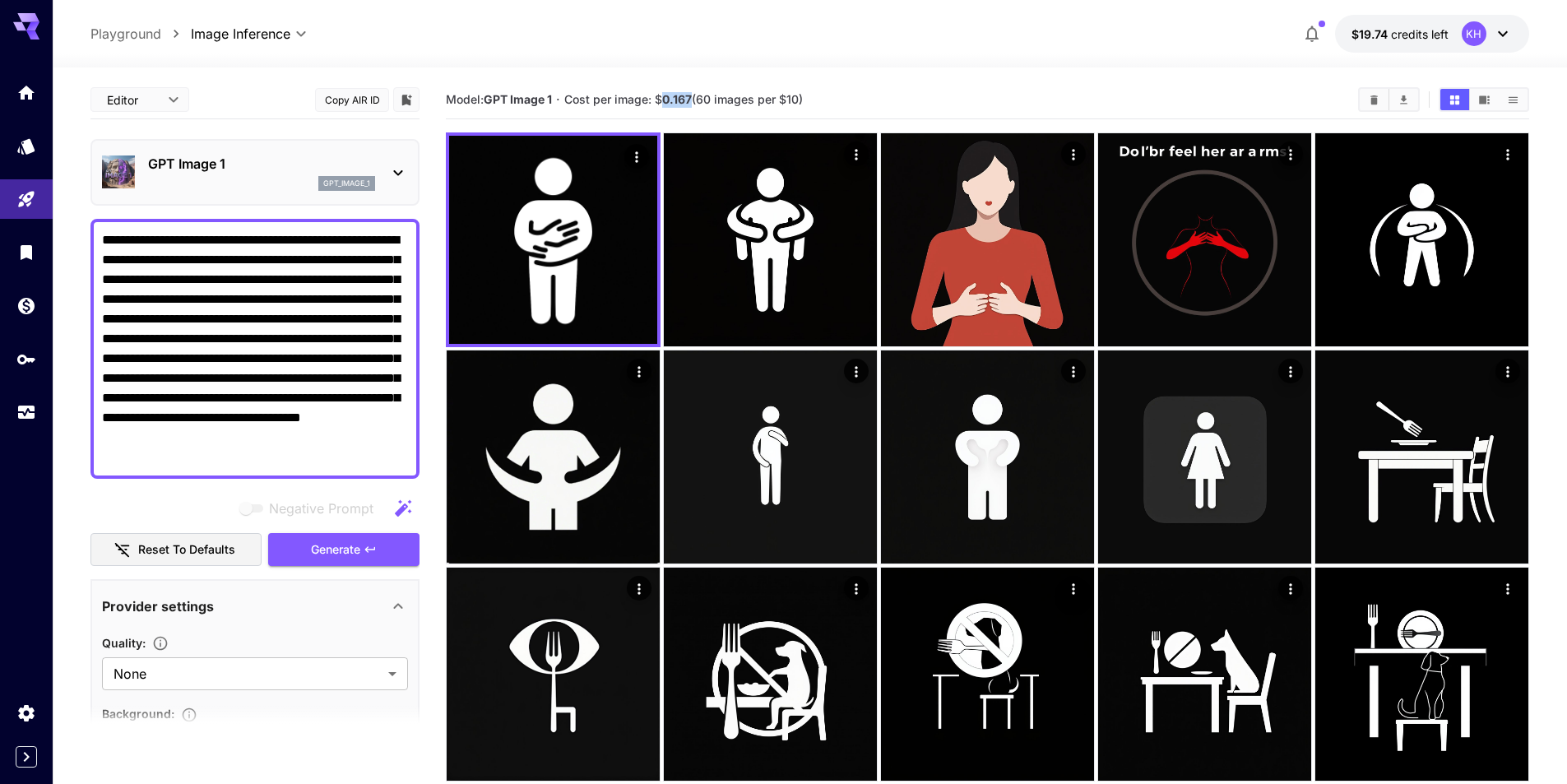
drag, startPoint x: 665, startPoint y: 100, endPoint x: 692, endPoint y: 100, distance: 27.0
click at [692, 100] on b "0.167" at bounding box center [676, 99] width 29 height 14
click at [241, 177] on div "gpt_image_1" at bounding box center [261, 183] width 227 height 15
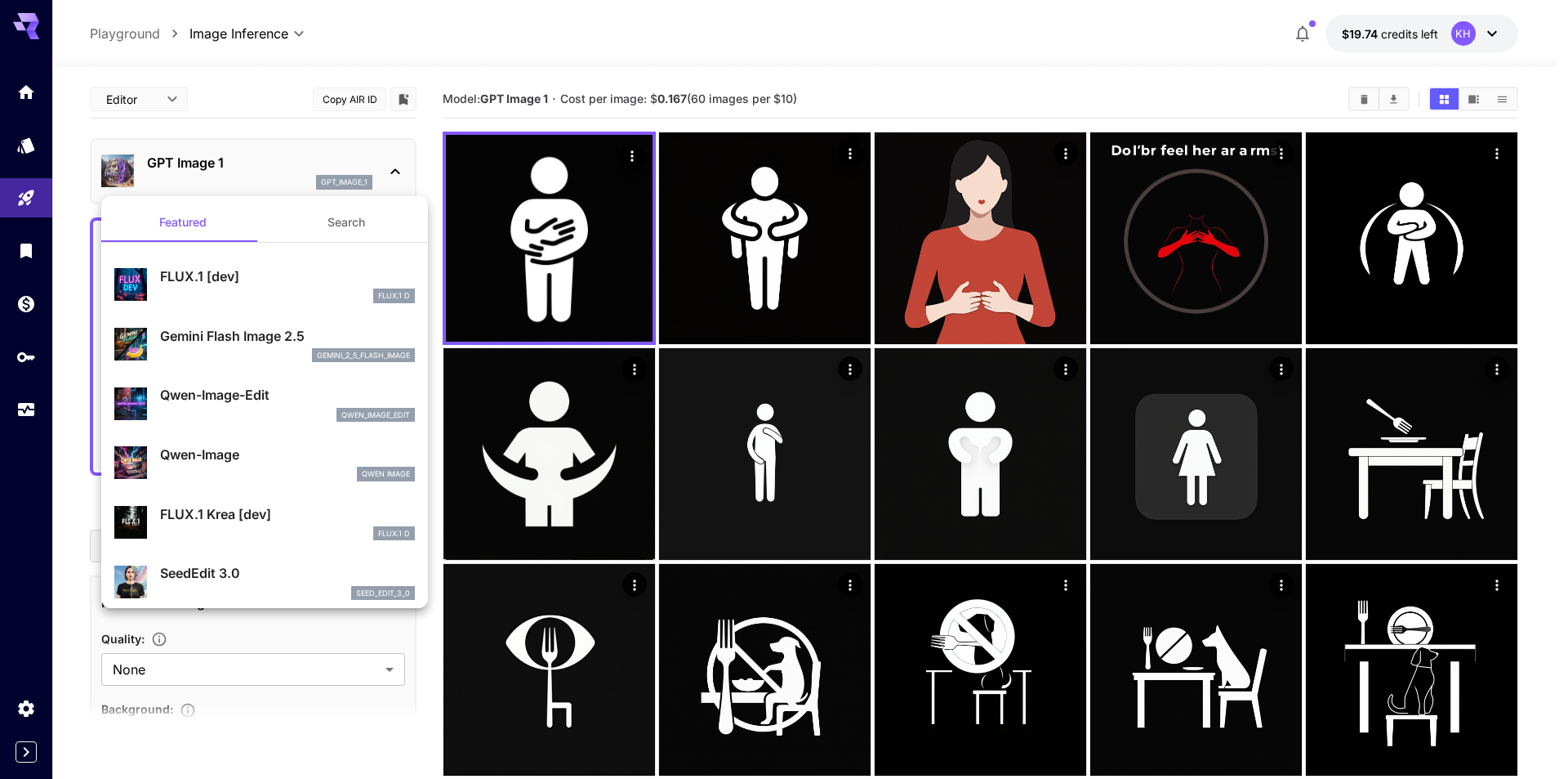
click at [339, 221] on button "Search" at bounding box center [346, 222] width 163 height 39
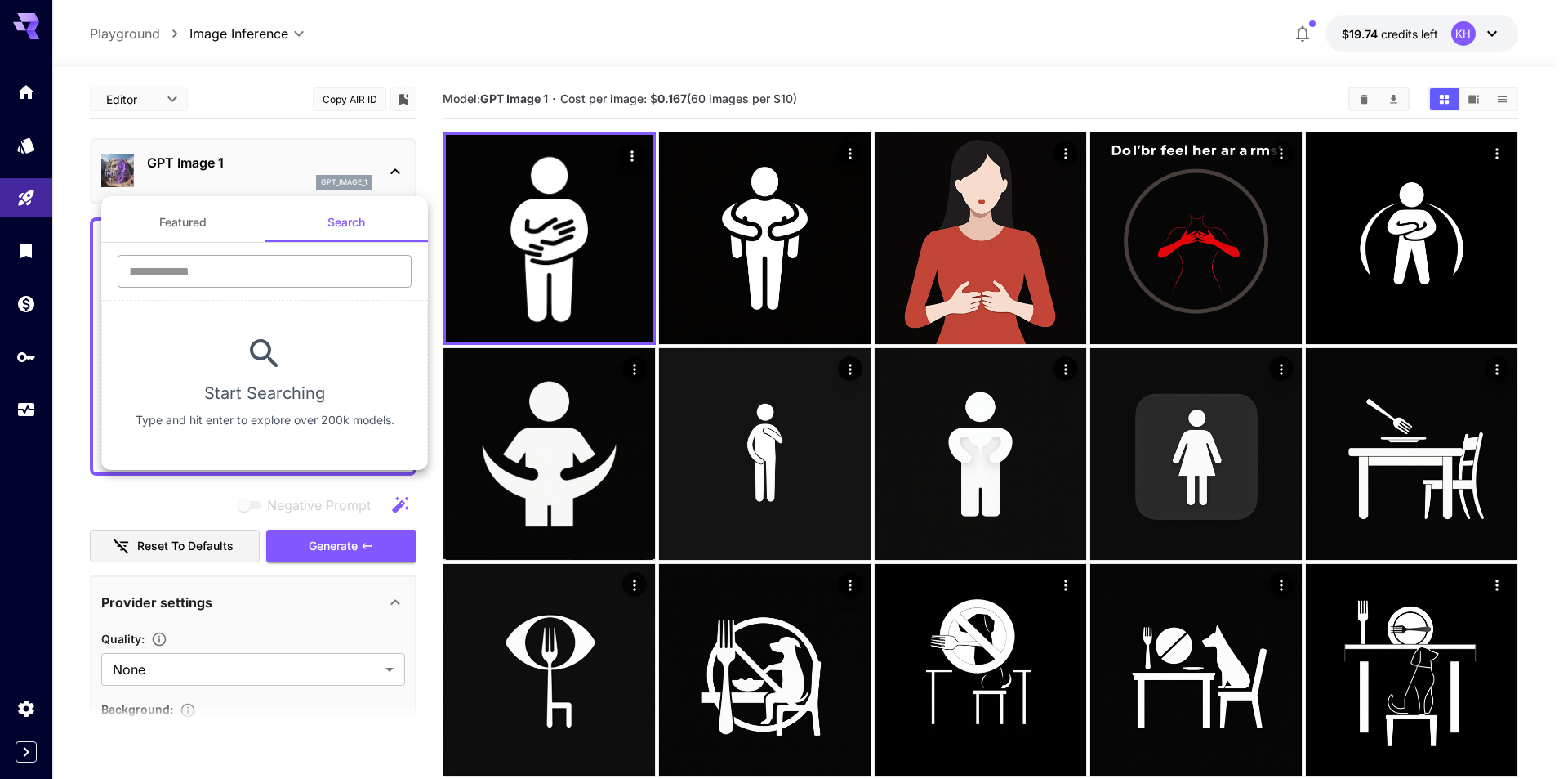
click at [298, 277] on input "text" at bounding box center [265, 271] width 294 height 33
paste input "*******"
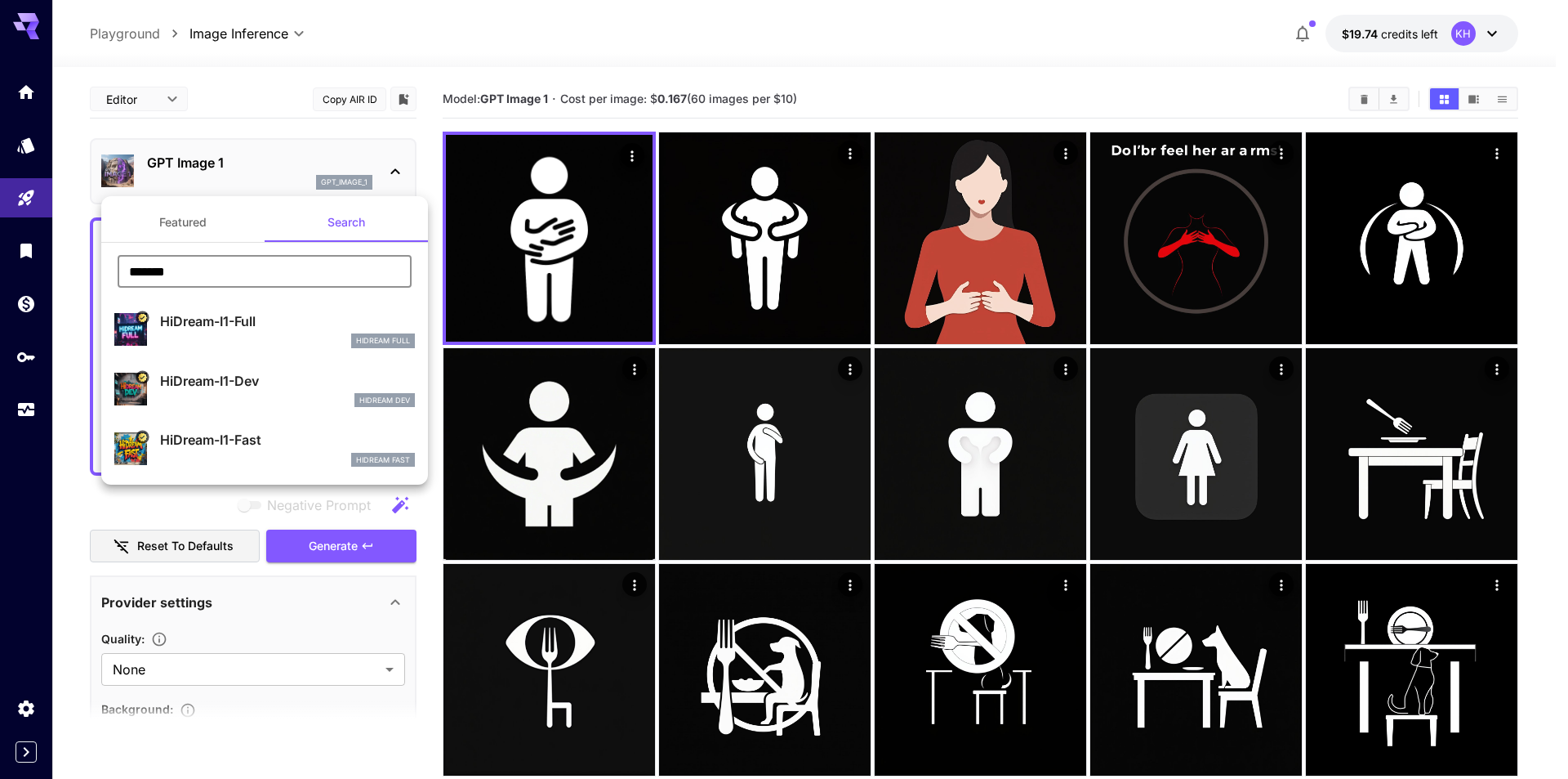
type input "*******"
click at [288, 336] on div "HiDream Full" at bounding box center [288, 340] width 255 height 15
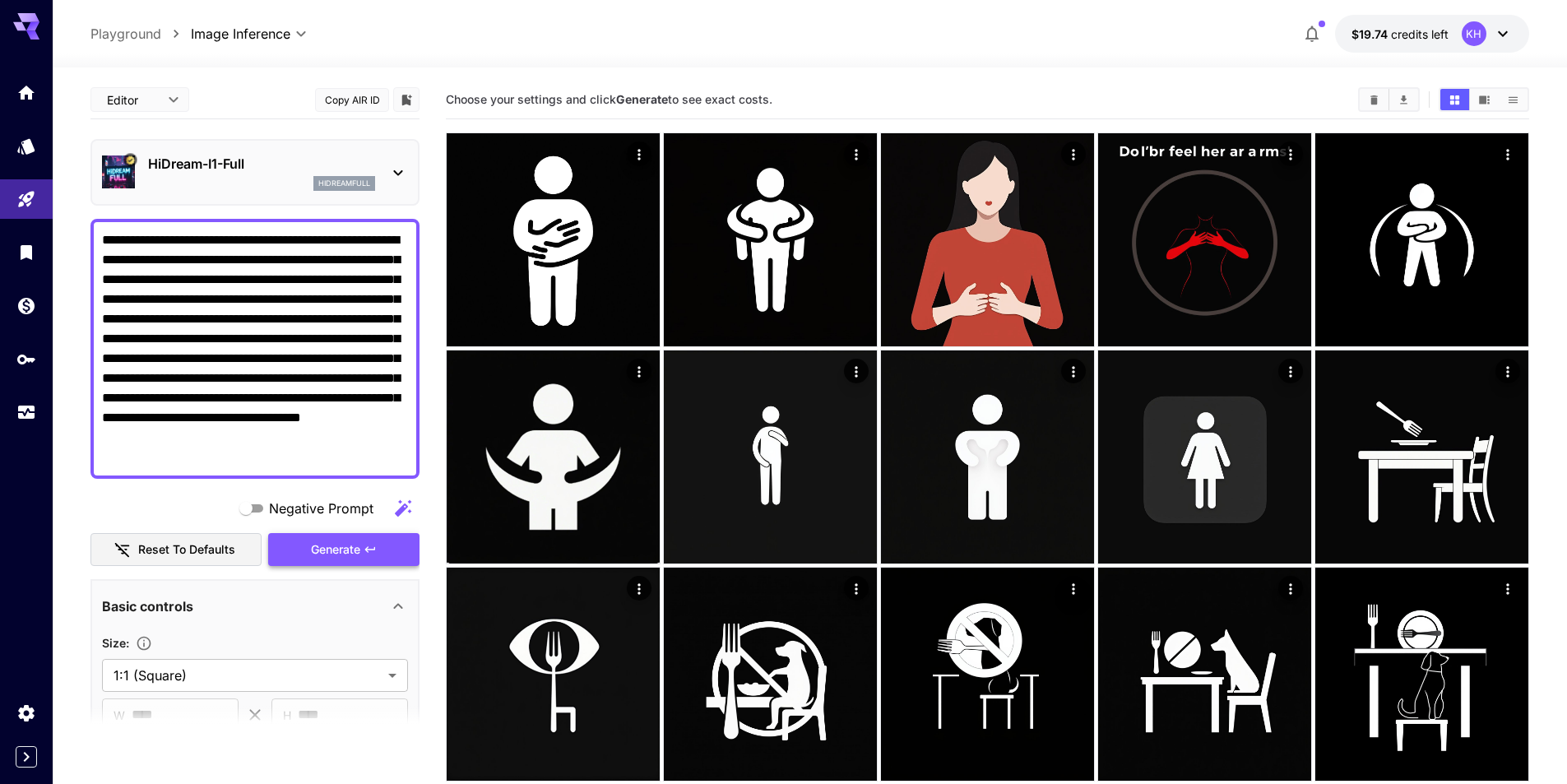
click at [342, 541] on span "Generate" at bounding box center [335, 549] width 49 height 21
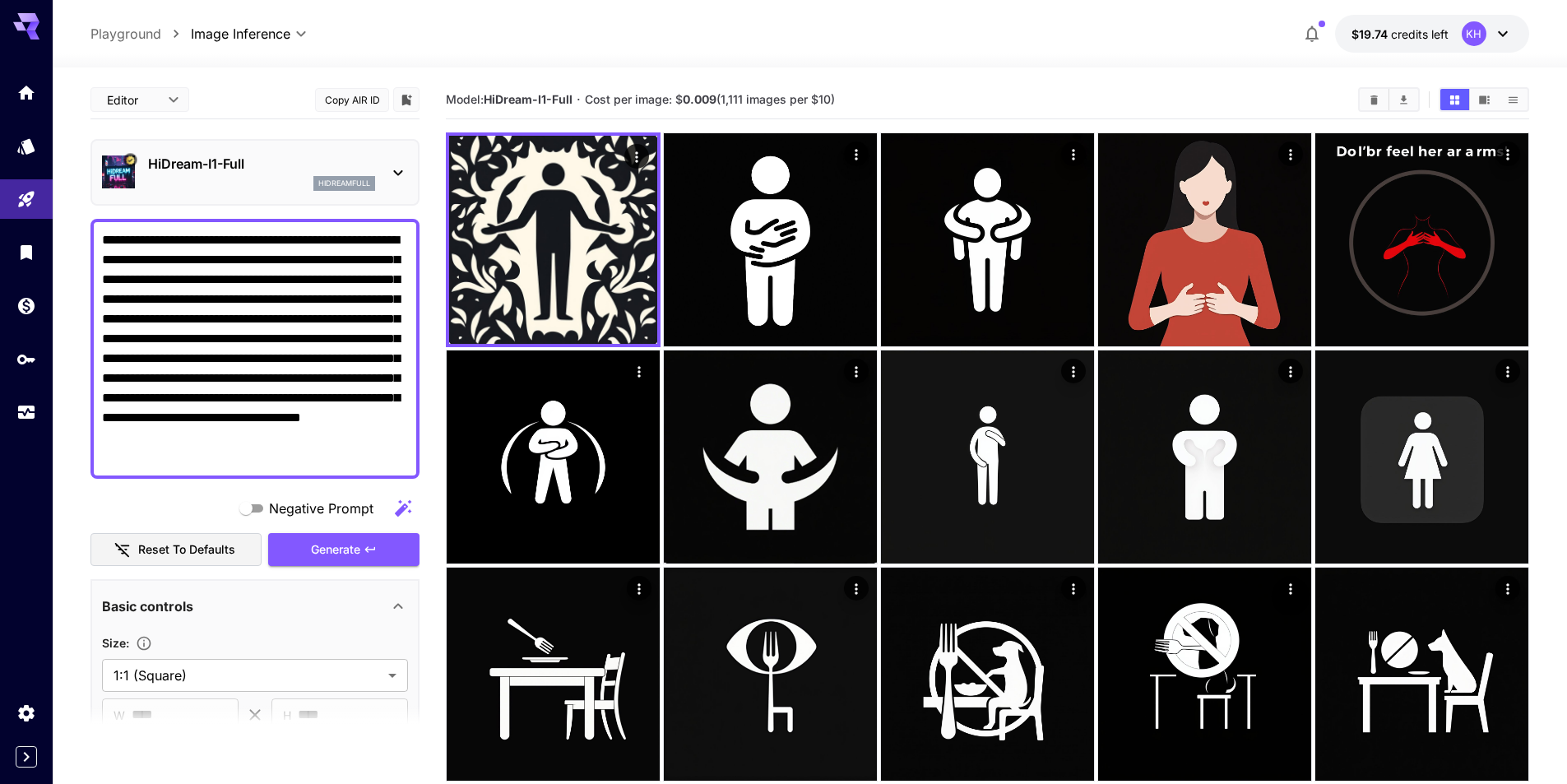
click at [351, 183] on p "hidreamfull" at bounding box center [344, 183] width 52 height 12
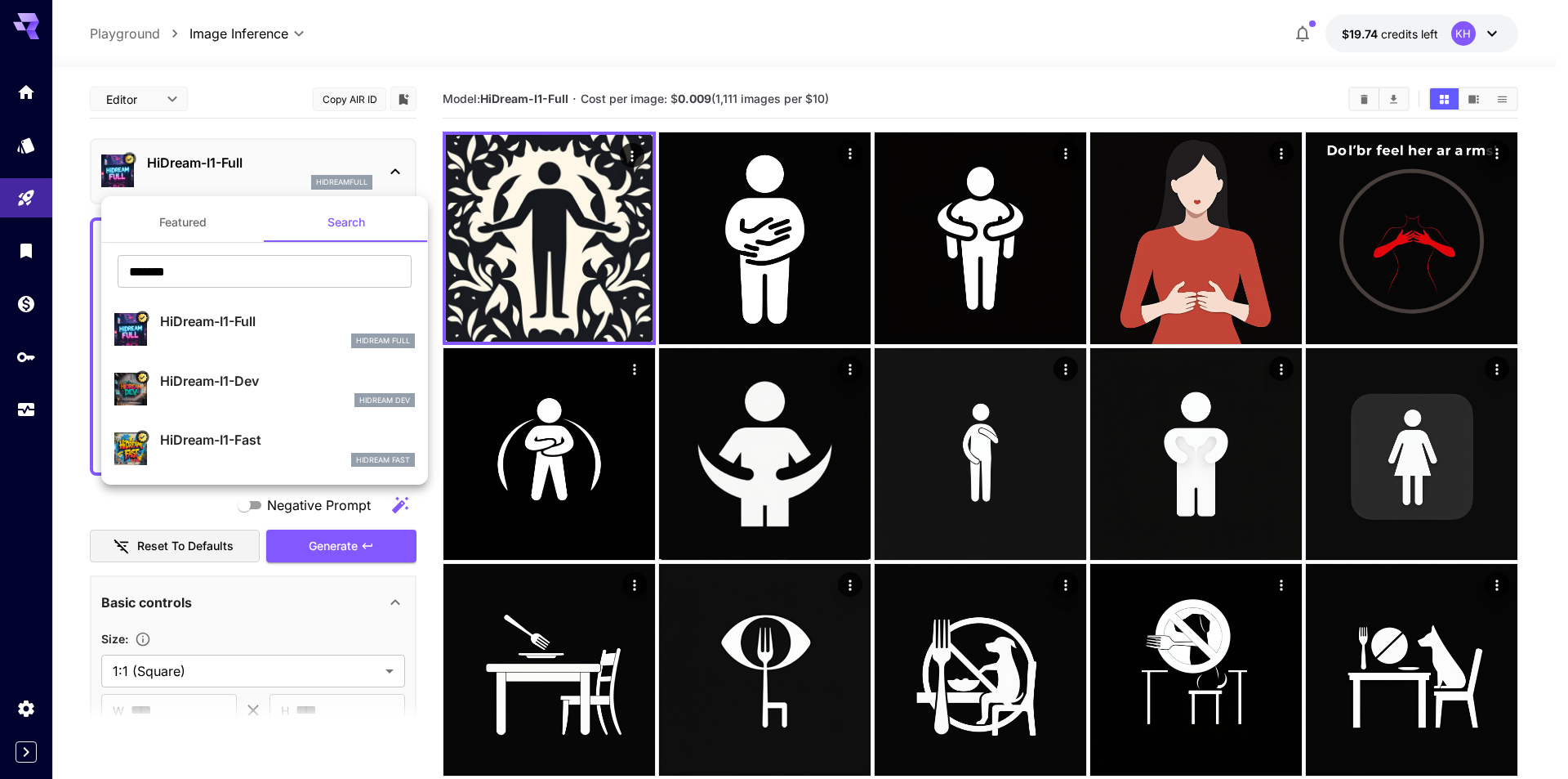
click at [274, 162] on div at bounding box center [784, 389] width 1568 height 779
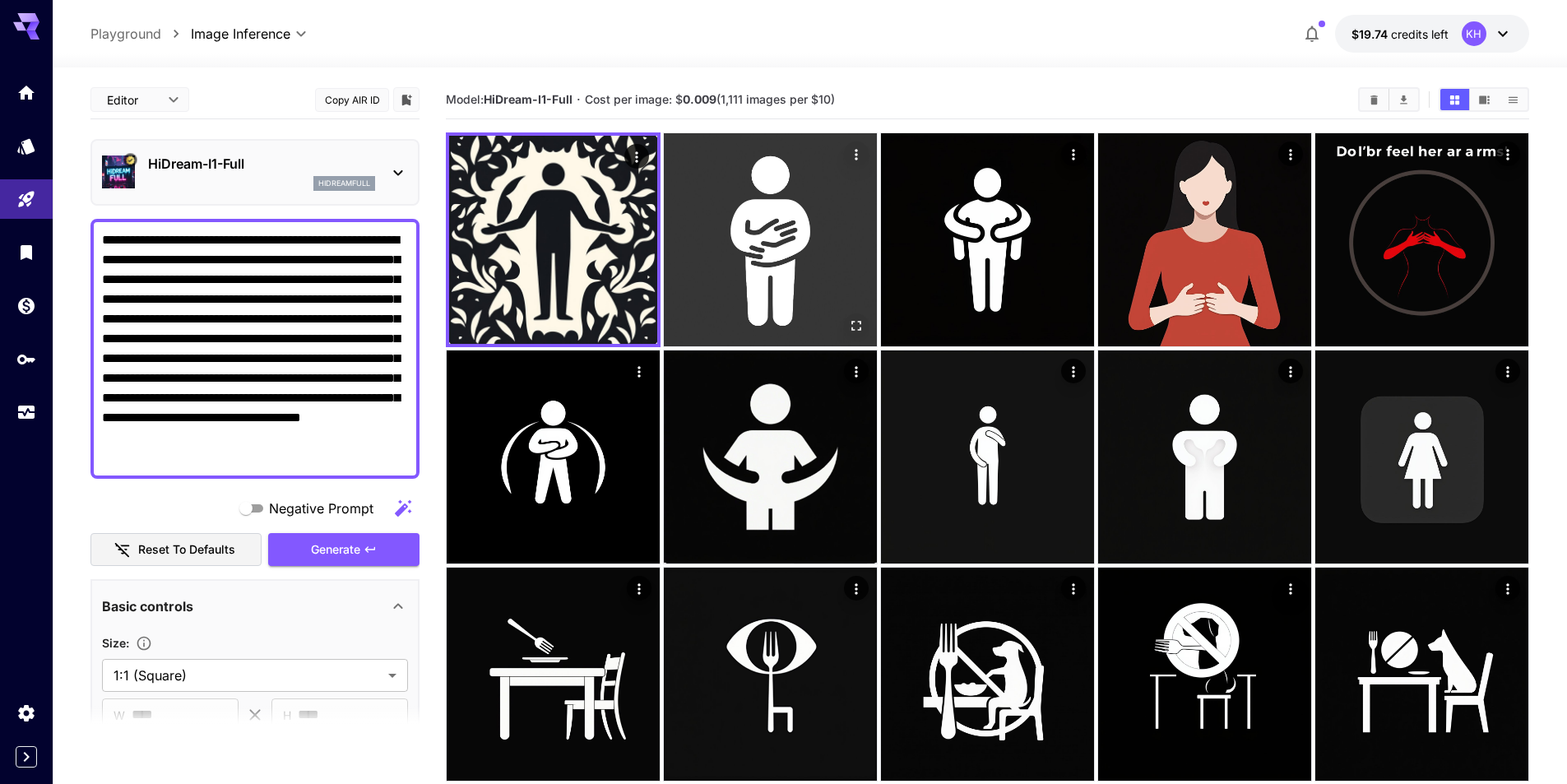
click at [759, 244] on img at bounding box center [770, 239] width 213 height 213
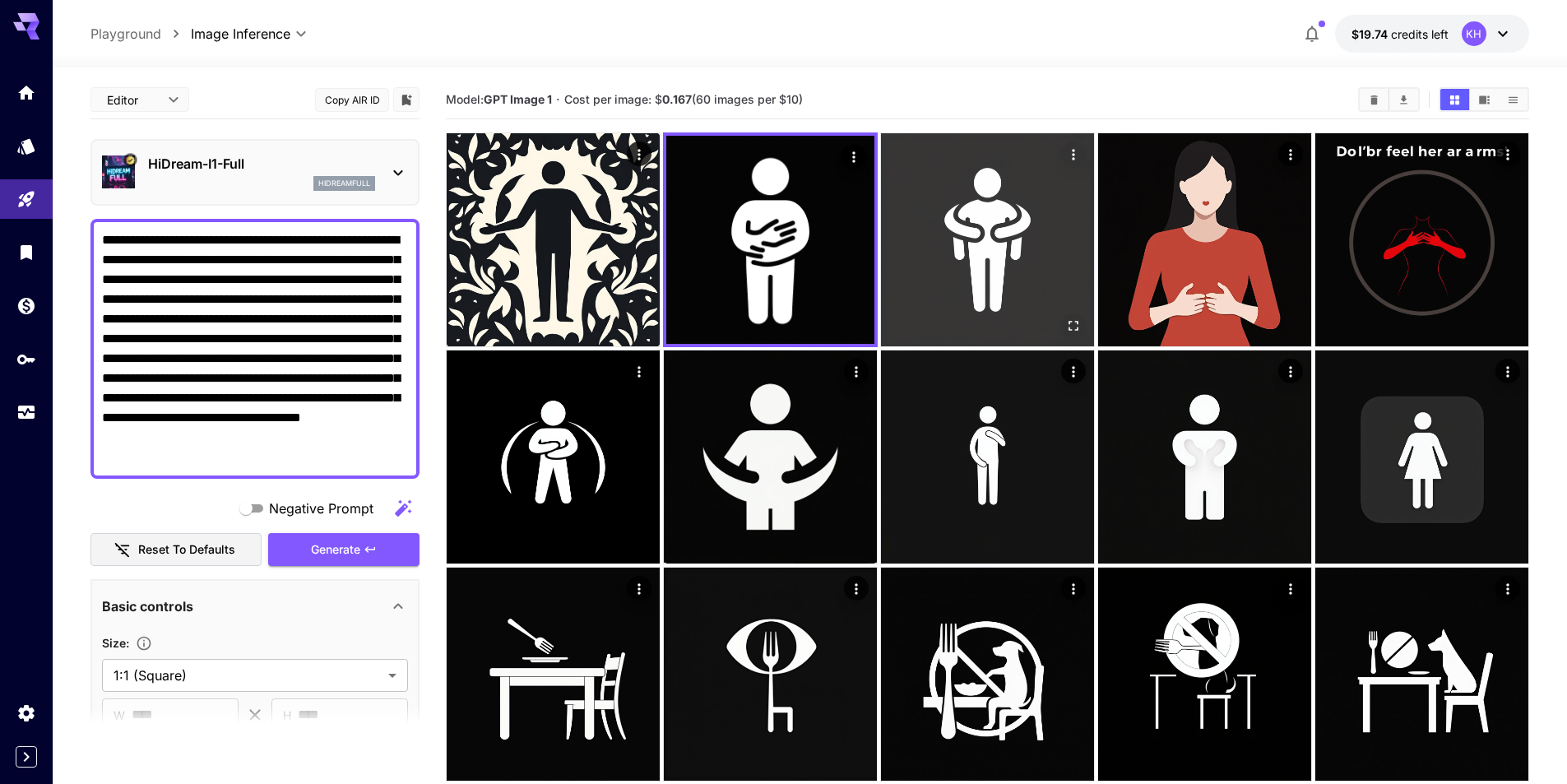
click at [941, 250] on img at bounding box center [987, 239] width 213 height 213
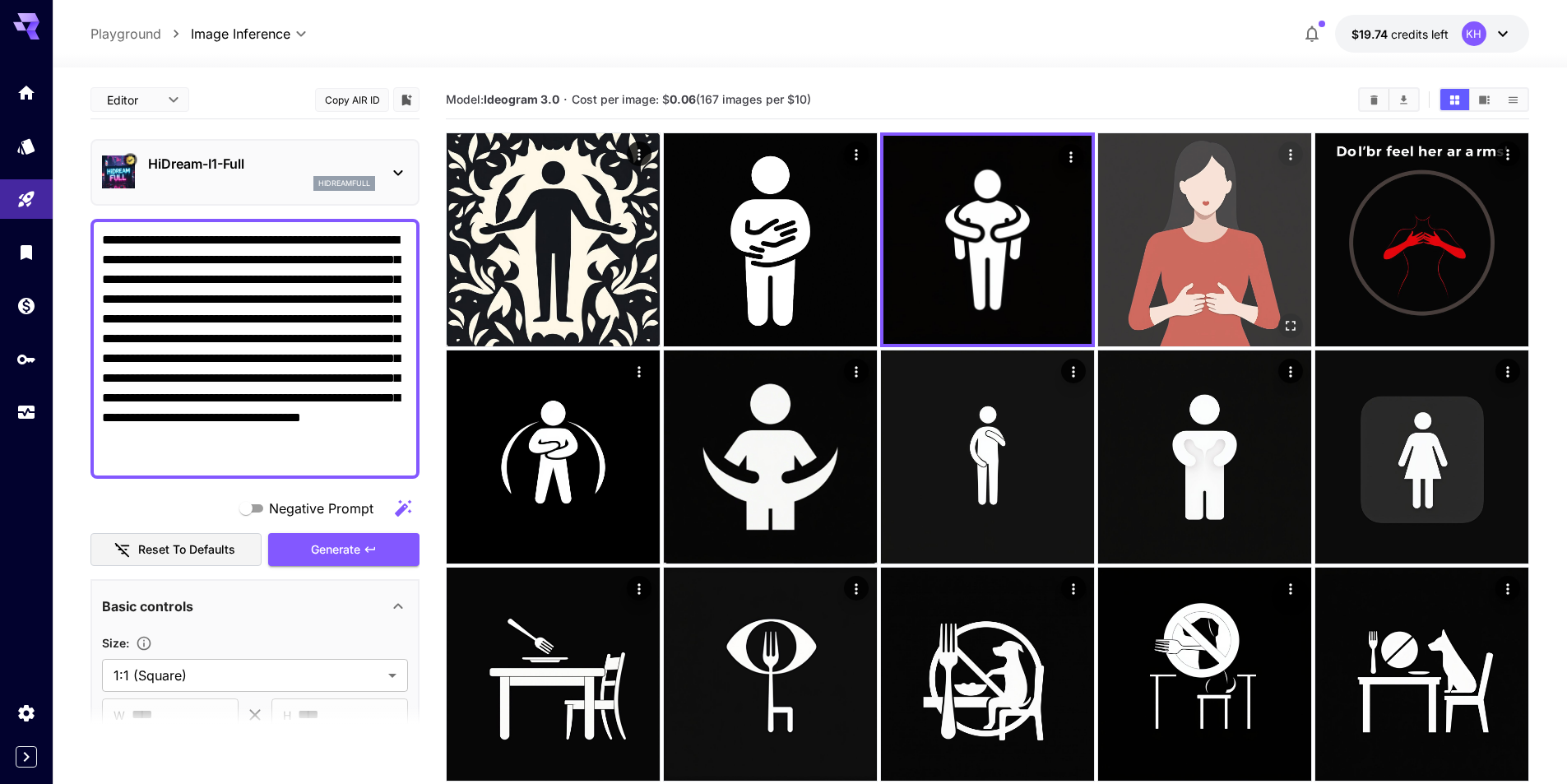
click at [1225, 253] on img at bounding box center [1205, 239] width 213 height 213
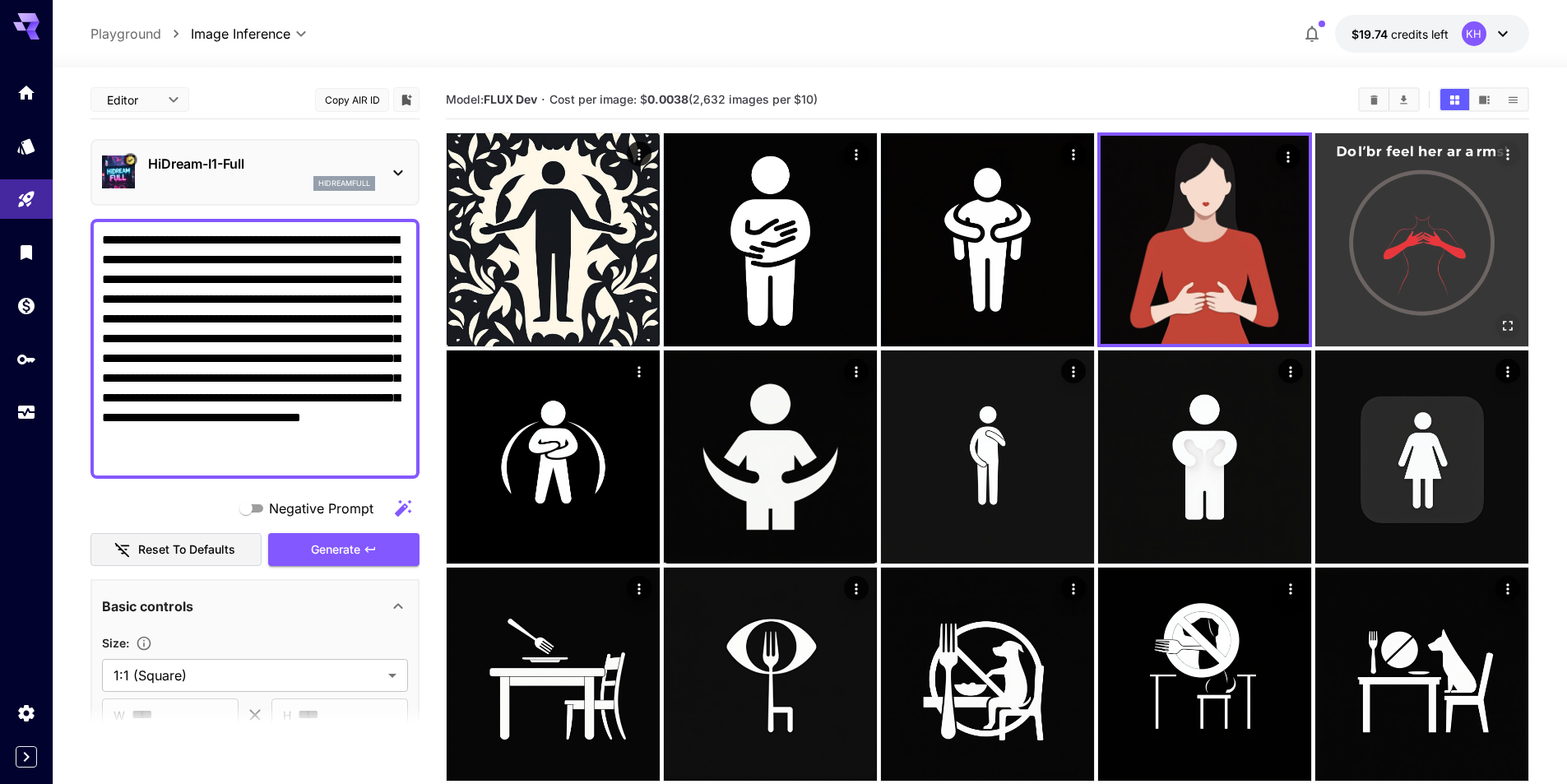
click at [1415, 243] on img at bounding box center [1422, 239] width 213 height 213
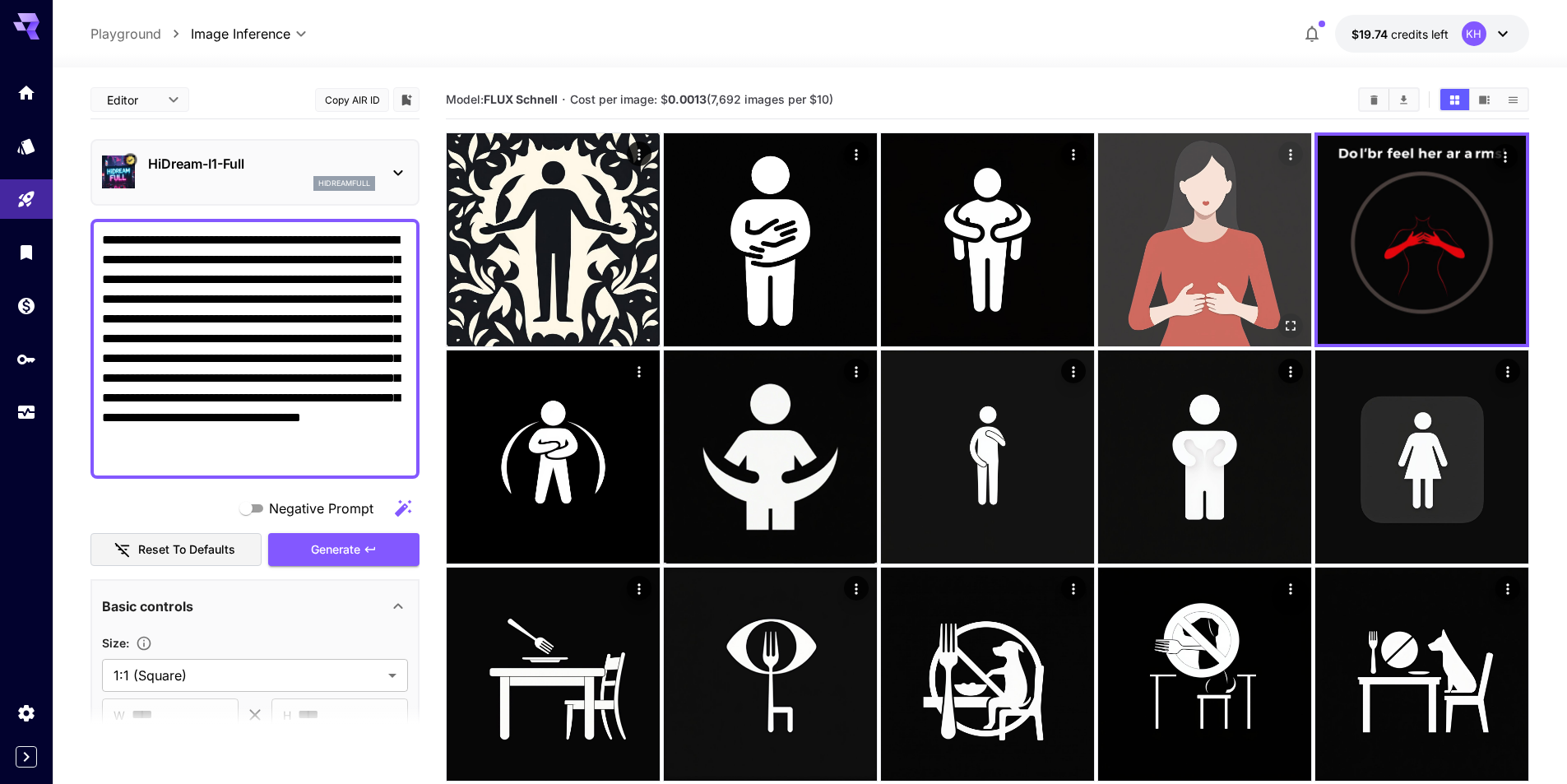
click at [1217, 239] on img at bounding box center [1205, 239] width 213 height 213
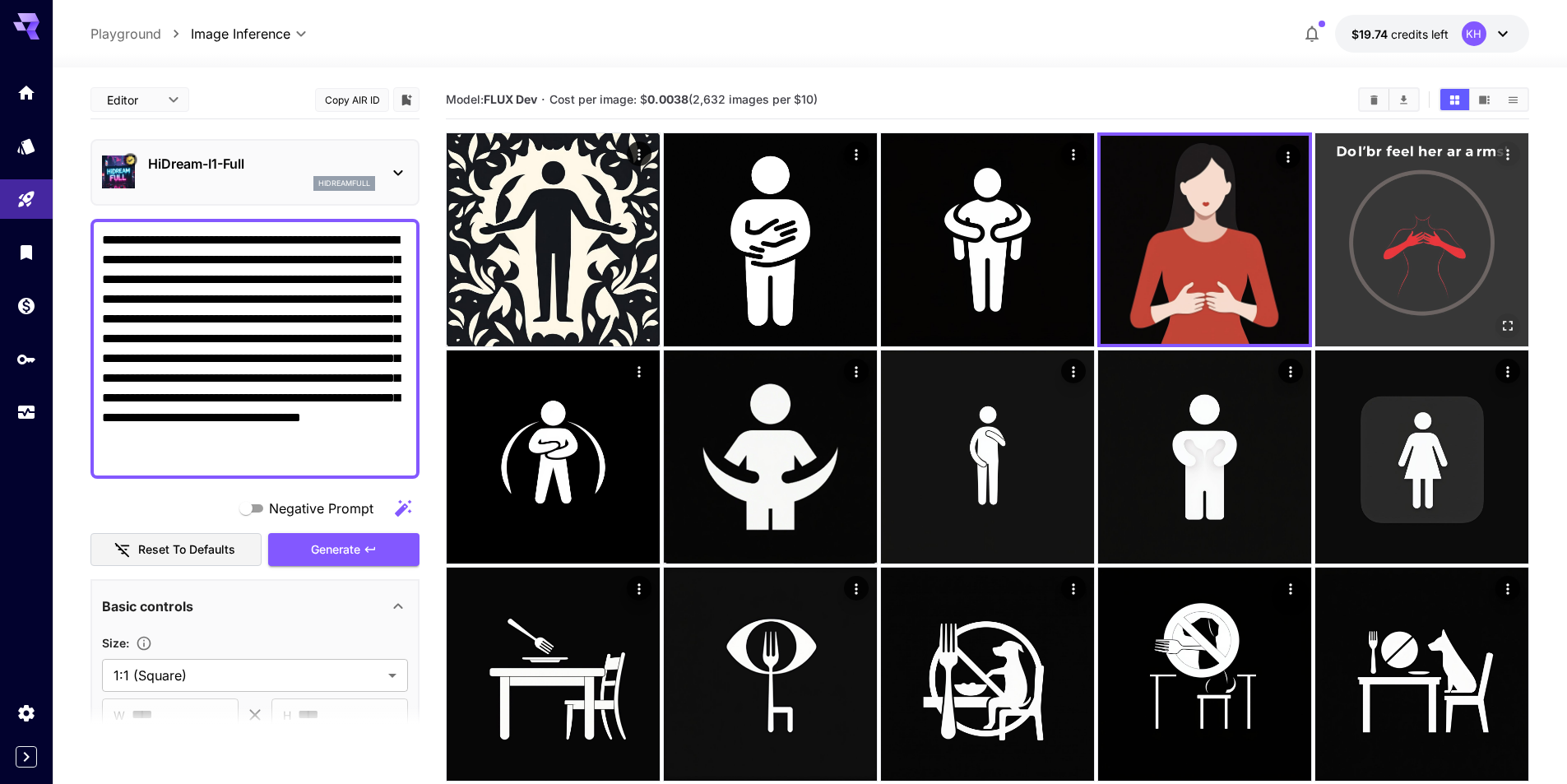
click at [1390, 245] on img at bounding box center [1422, 239] width 213 height 213
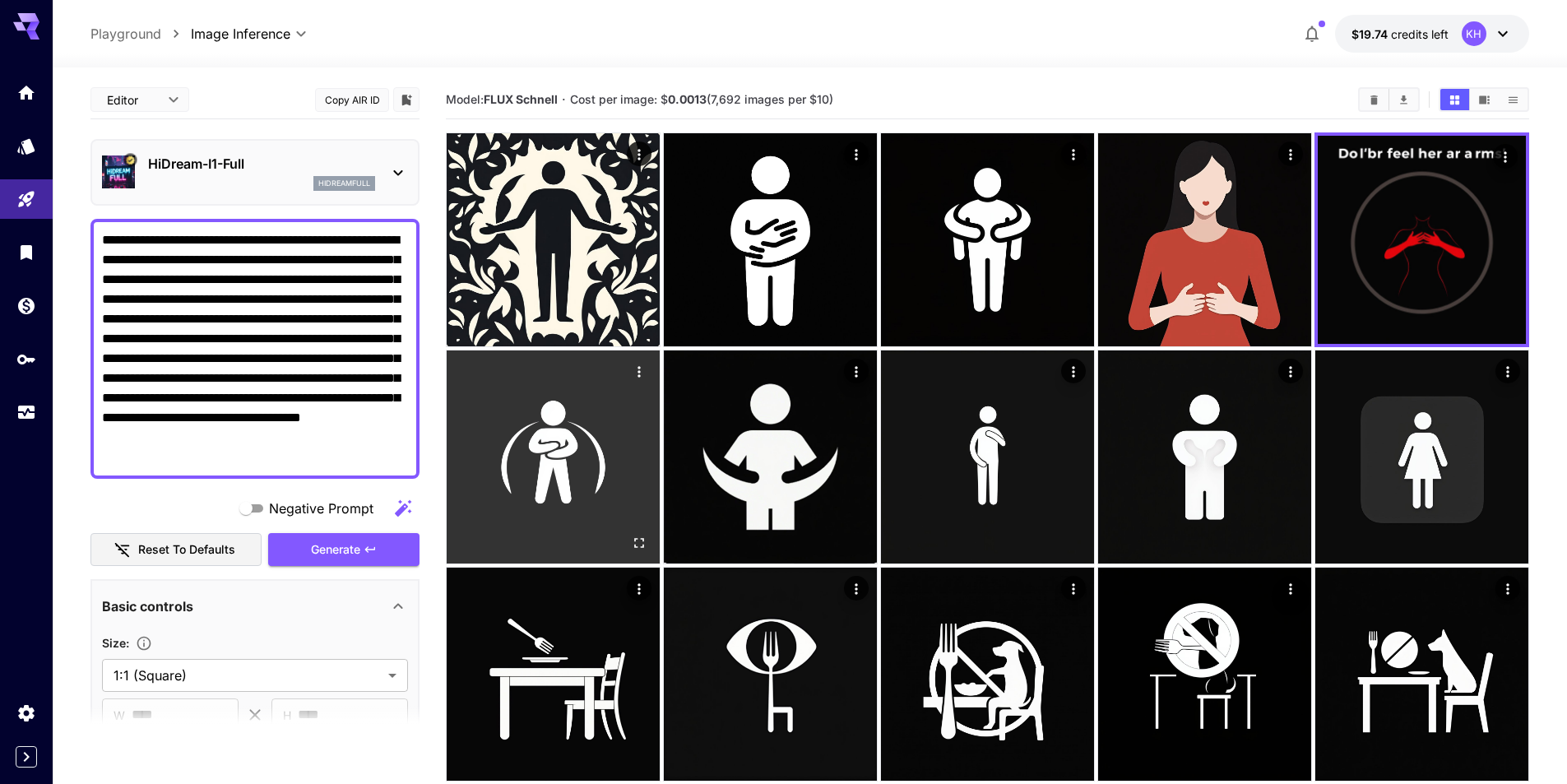
click at [568, 458] on img at bounding box center [553, 457] width 213 height 213
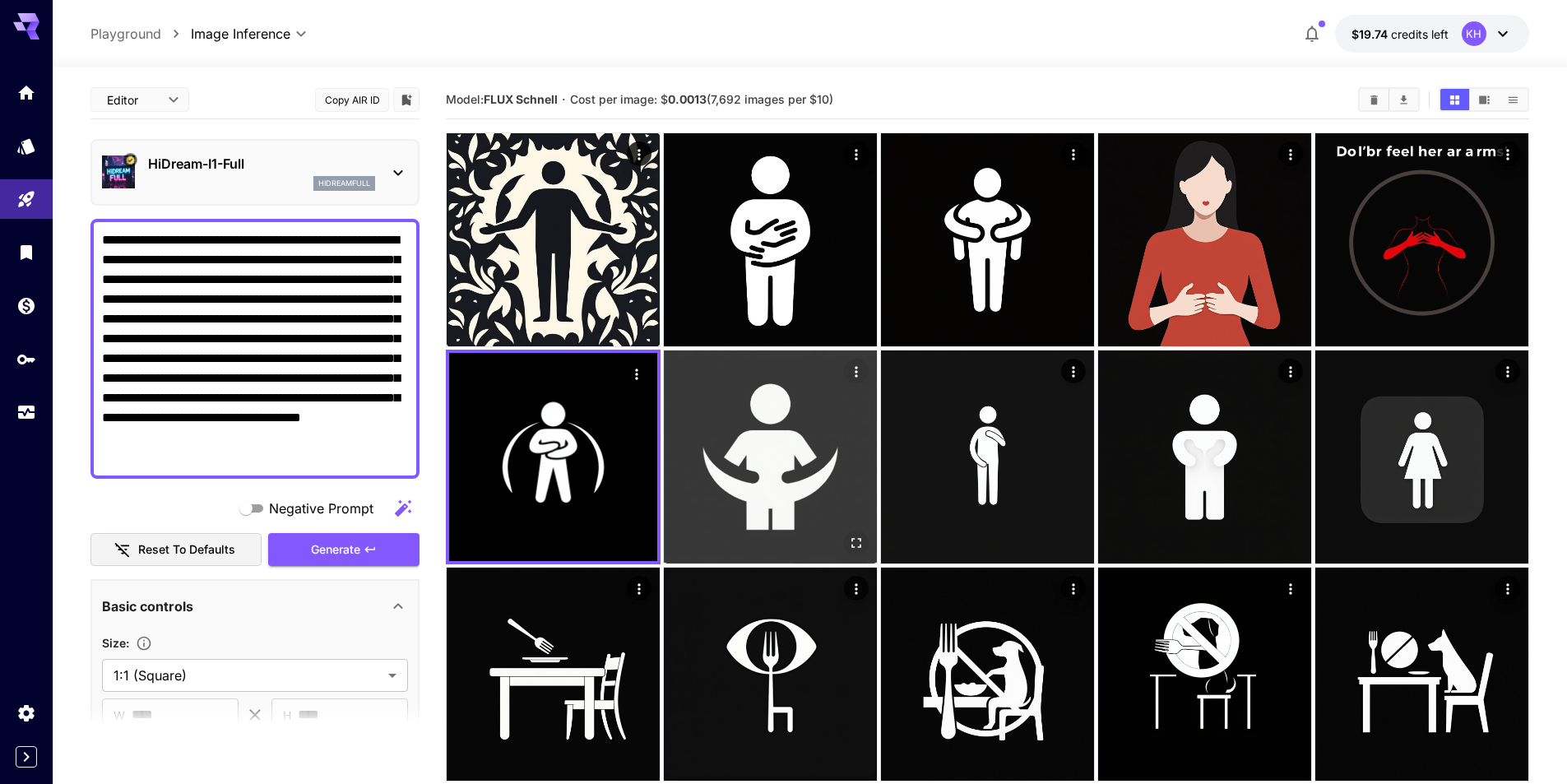
click at [756, 442] on img at bounding box center [770, 457] width 213 height 213
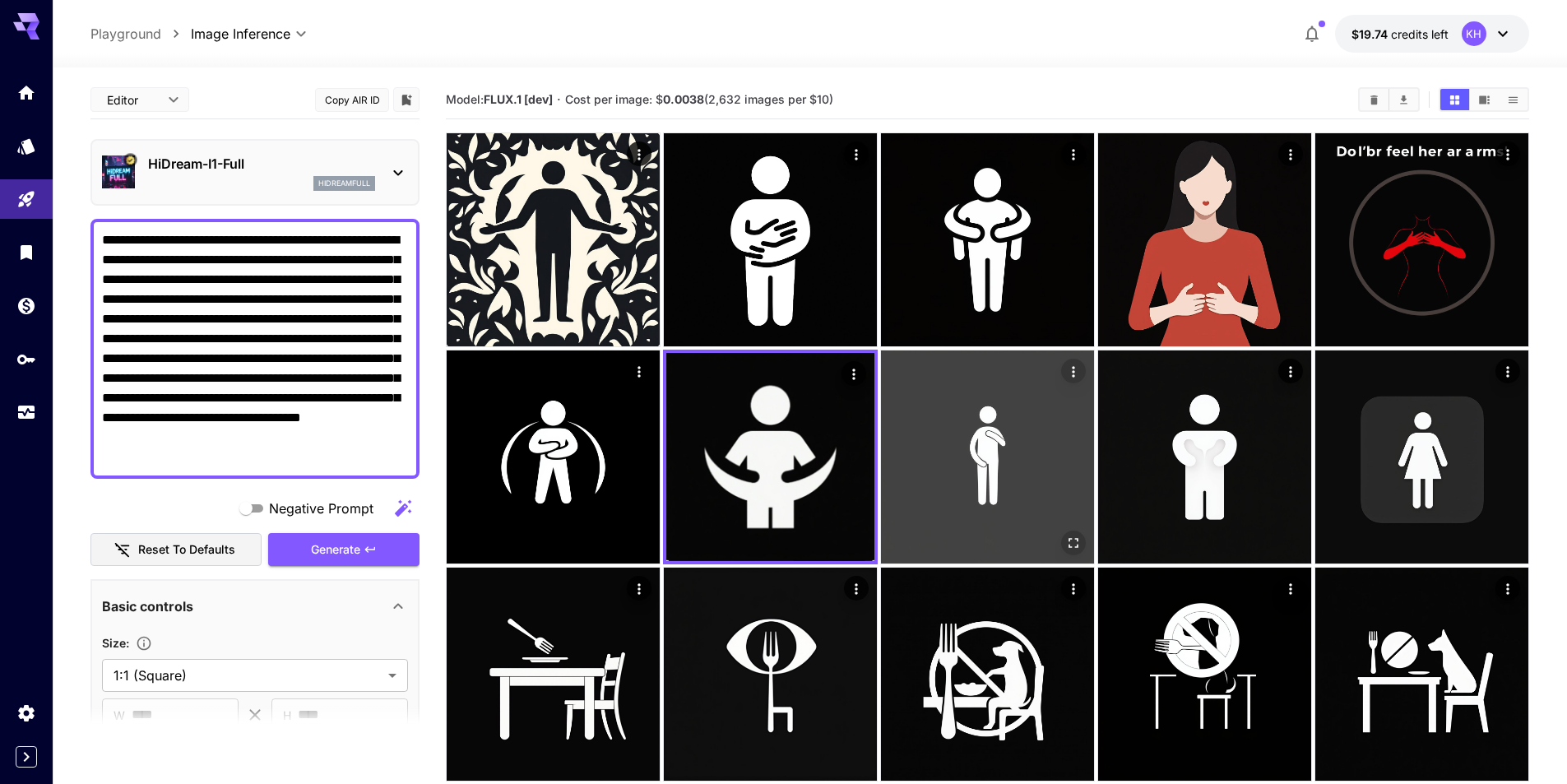
click at [953, 454] on img at bounding box center [987, 457] width 213 height 213
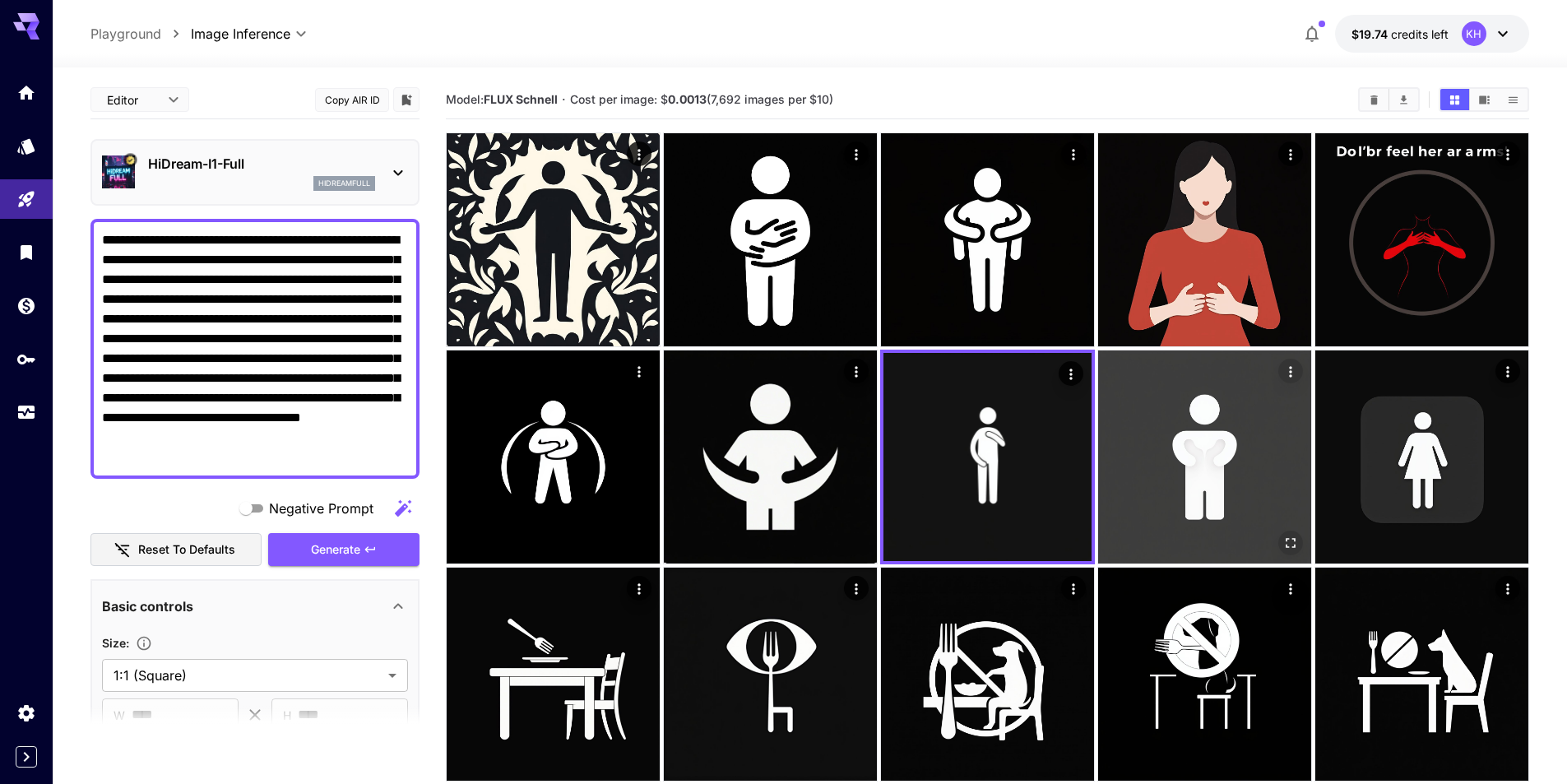
click at [1179, 437] on img at bounding box center [1205, 457] width 213 height 213
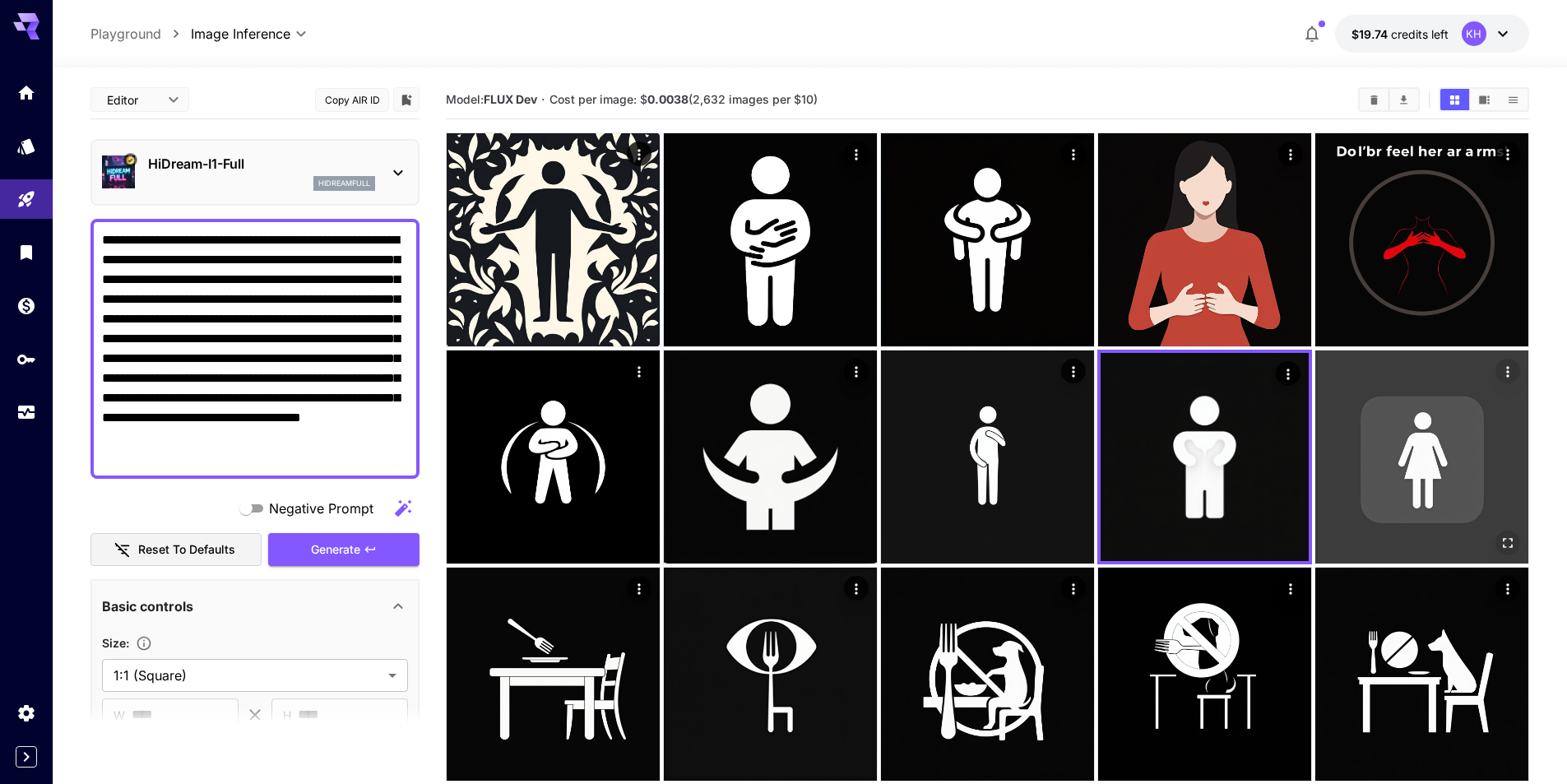
click at [1433, 431] on img at bounding box center [1422, 457] width 213 height 213
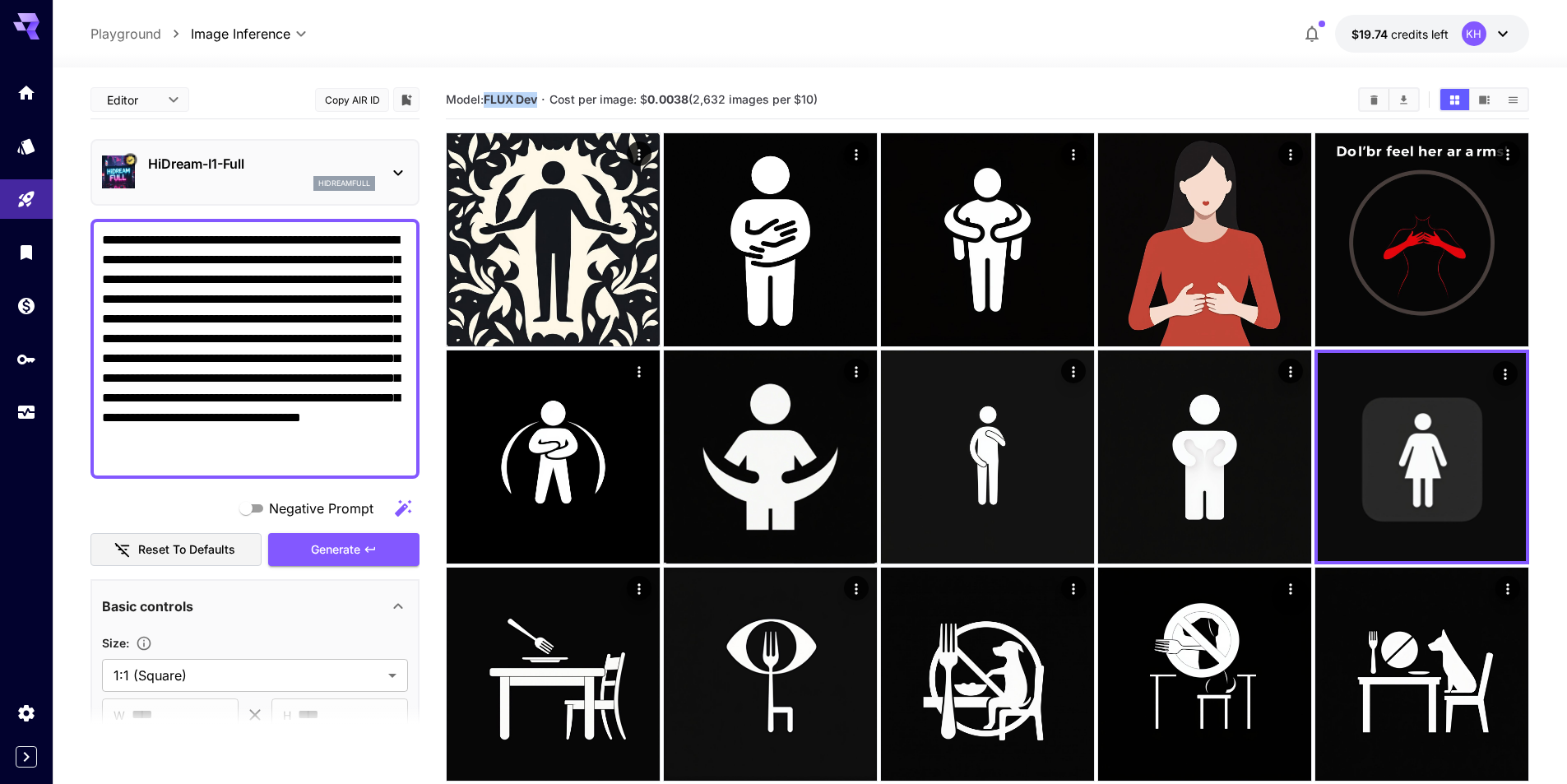
drag, startPoint x: 486, startPoint y: 100, endPoint x: 543, endPoint y: 100, distance: 57.0
click at [543, 100] on section "Model: FLUX Dev · Cost per image: $ 0.0038 (2,632 images per $10)" at bounding box center [896, 99] width 900 height 20
copy b "FLUX Dev"
click at [292, 169] on p "HiDream-I1-Full" at bounding box center [261, 163] width 227 height 20
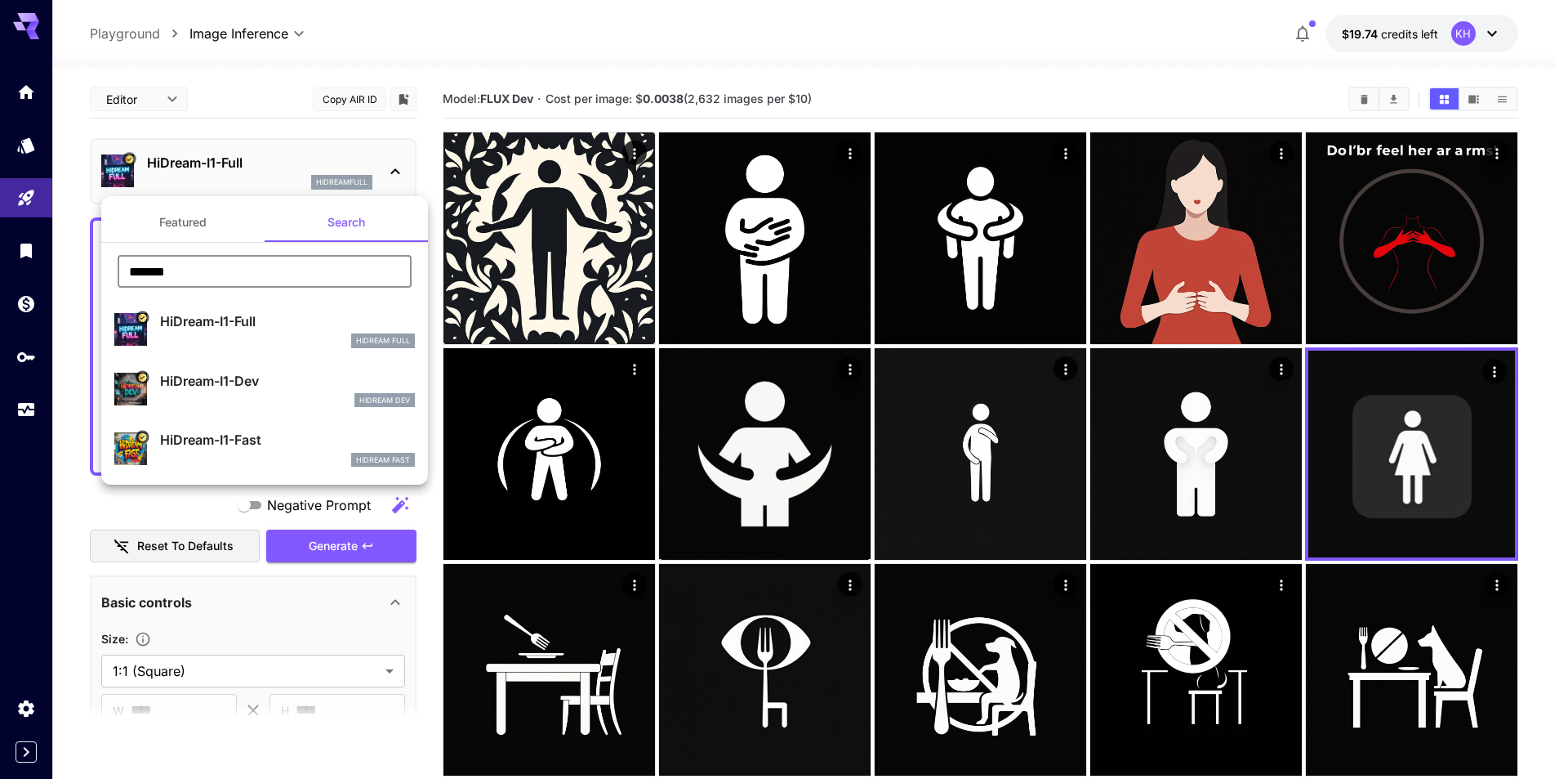
click at [267, 274] on input "*******" at bounding box center [265, 271] width 294 height 33
paste input "*"
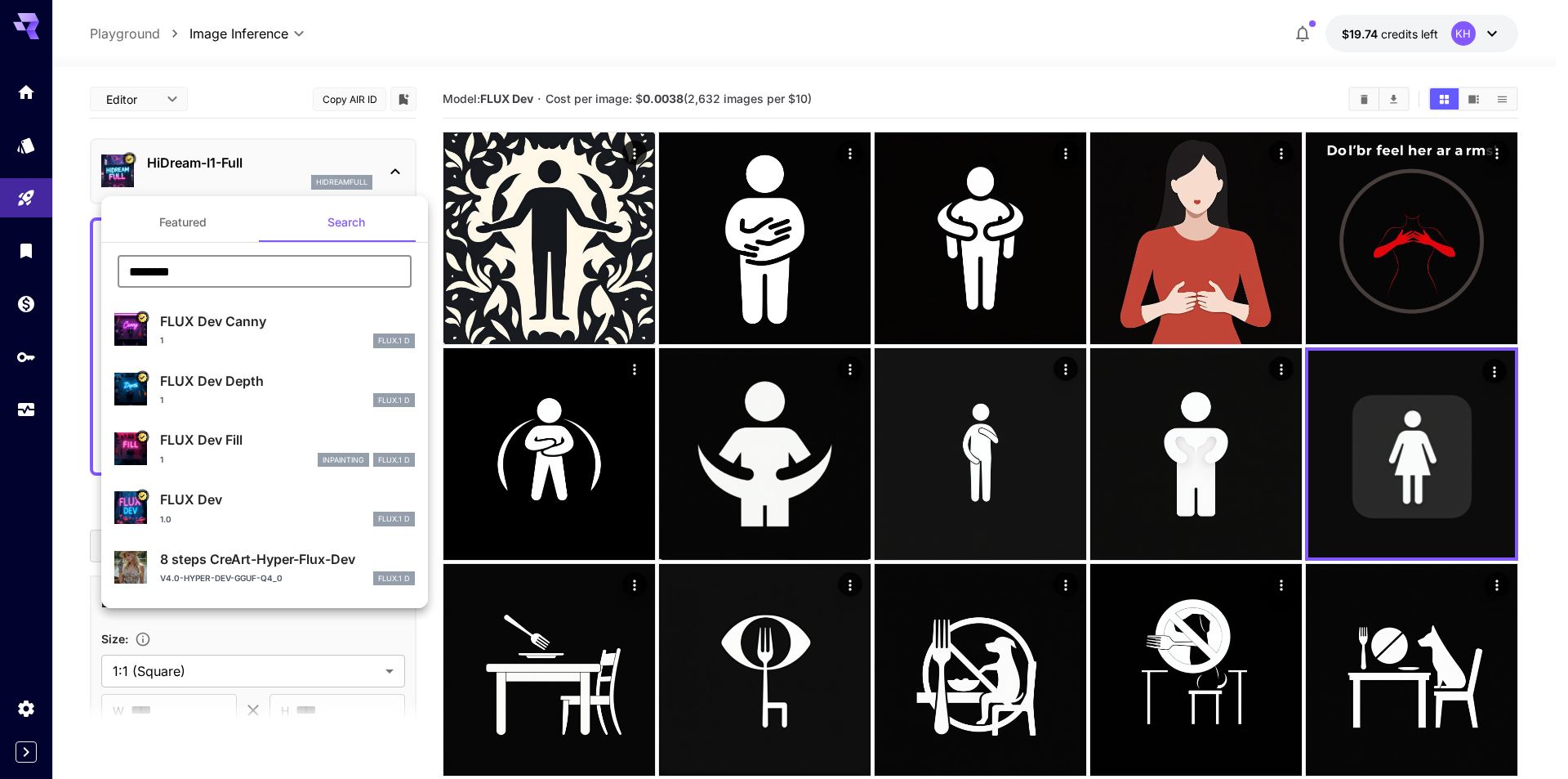
type input "********"
click at [254, 499] on p "FLUX Dev" at bounding box center [288, 499] width 255 height 19
type input "**"
type input "***"
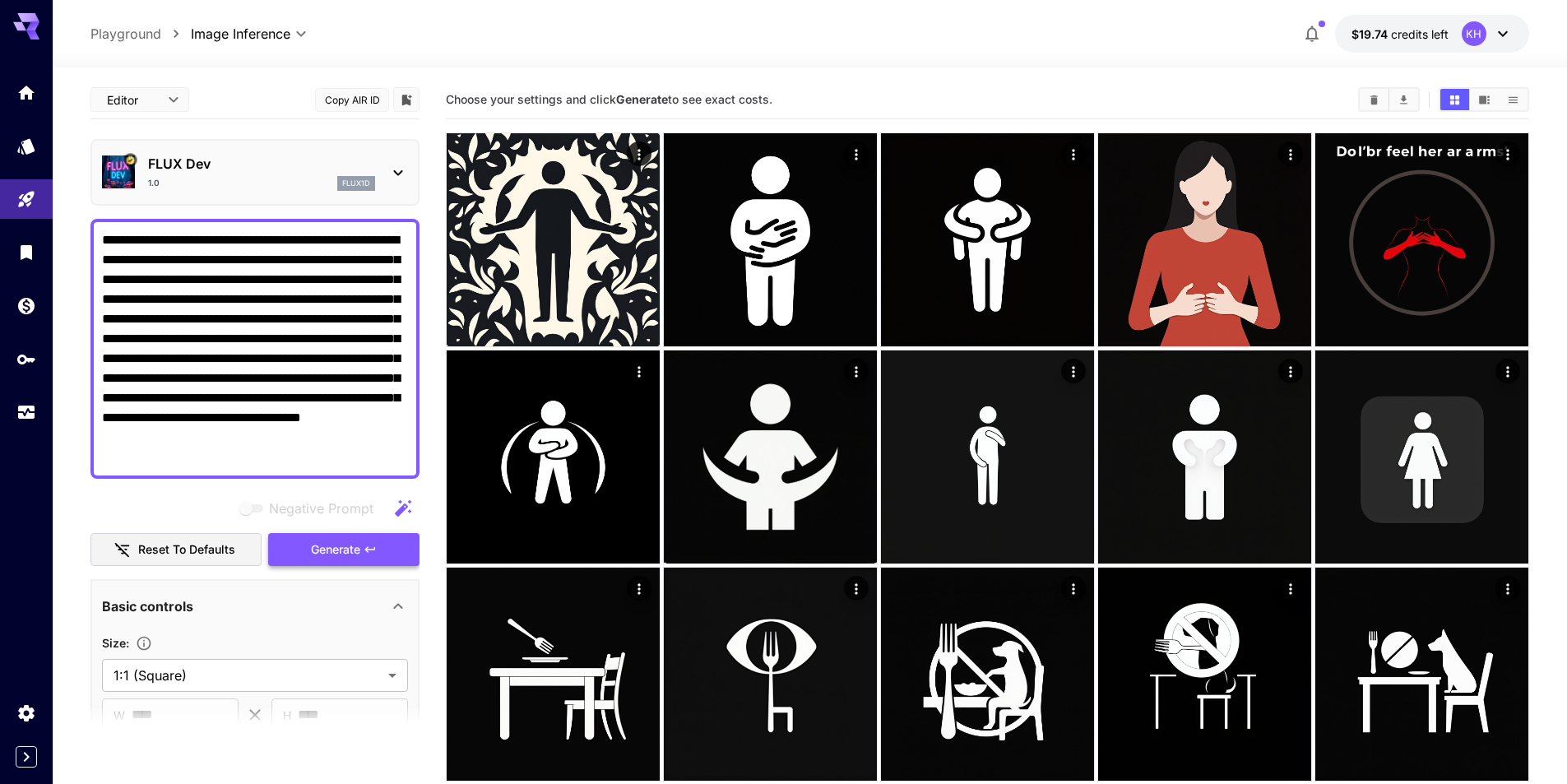
click at [336, 553] on span "Generate" at bounding box center [335, 549] width 49 height 21
